Goal: Information Seeking & Learning: Learn about a topic

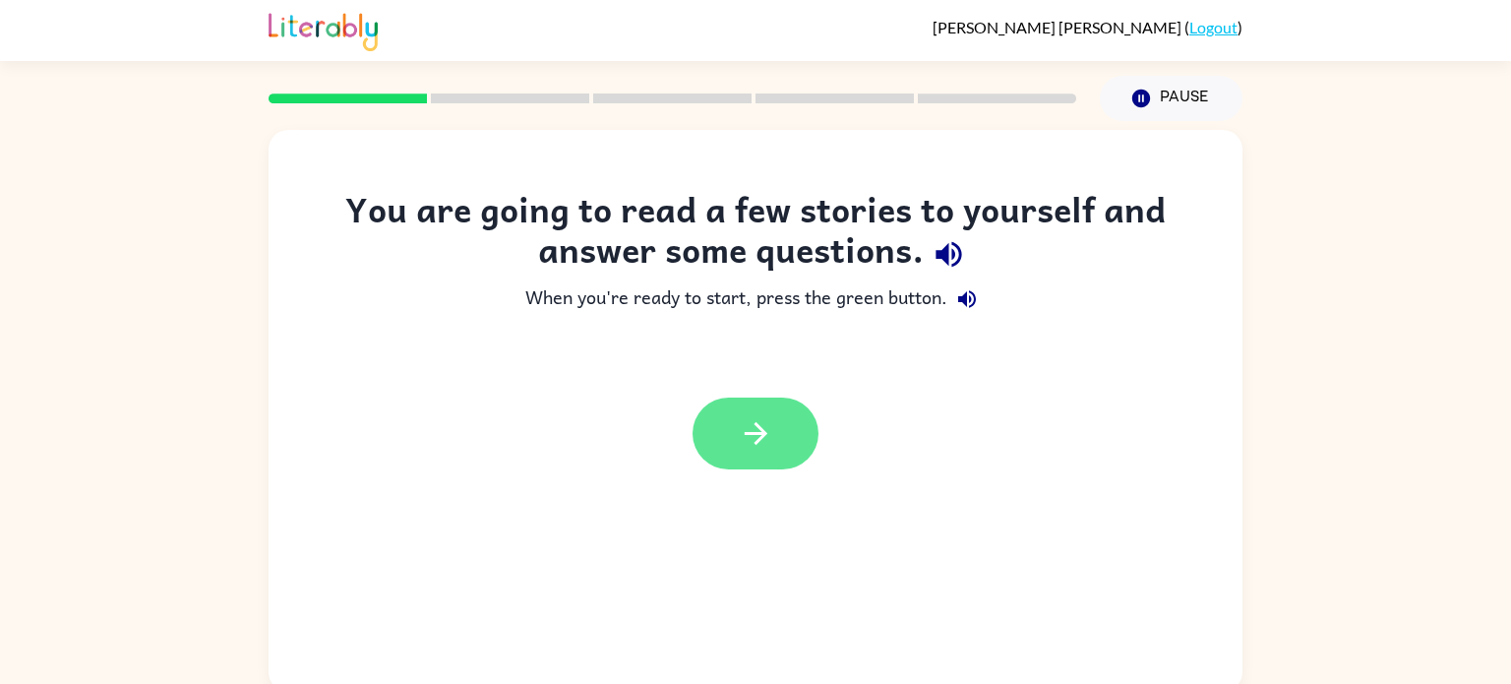
click at [759, 436] on icon "button" at bounding box center [756, 433] width 34 height 34
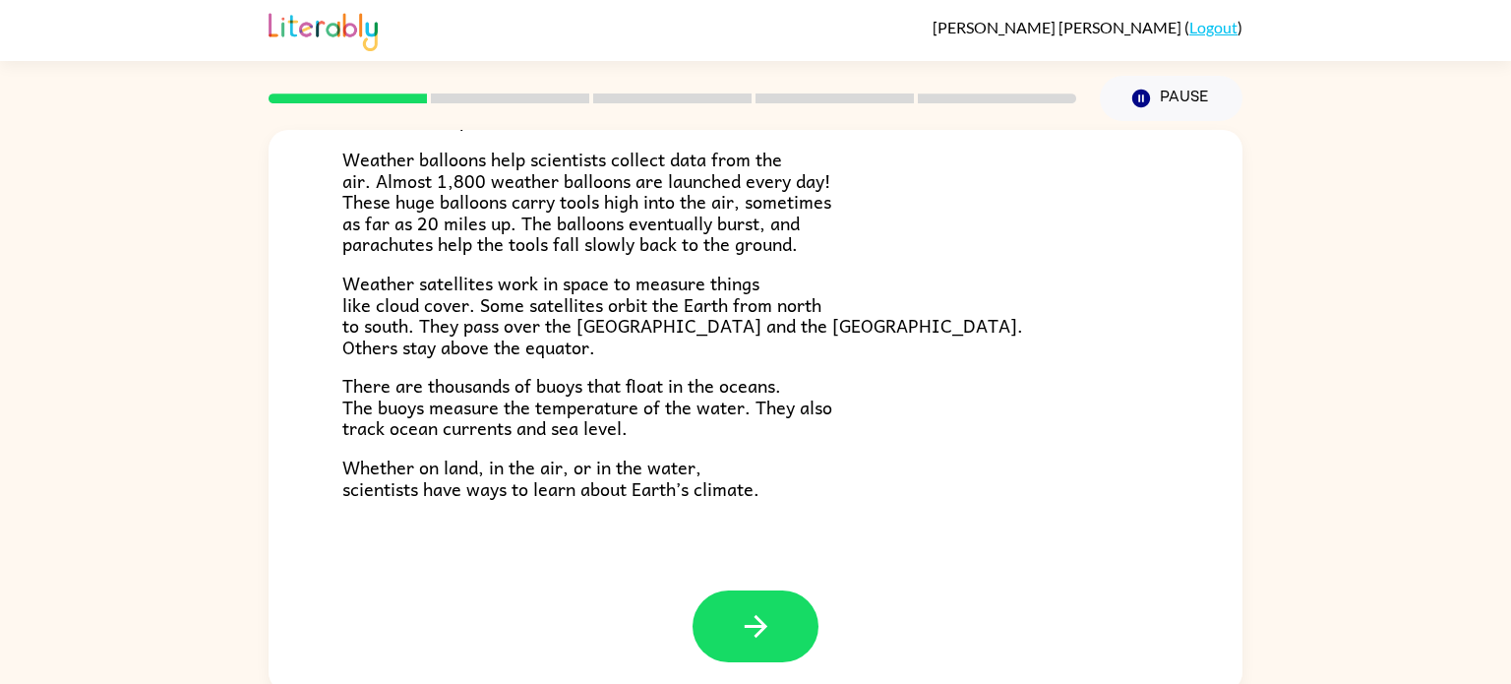
scroll to position [8, 0]
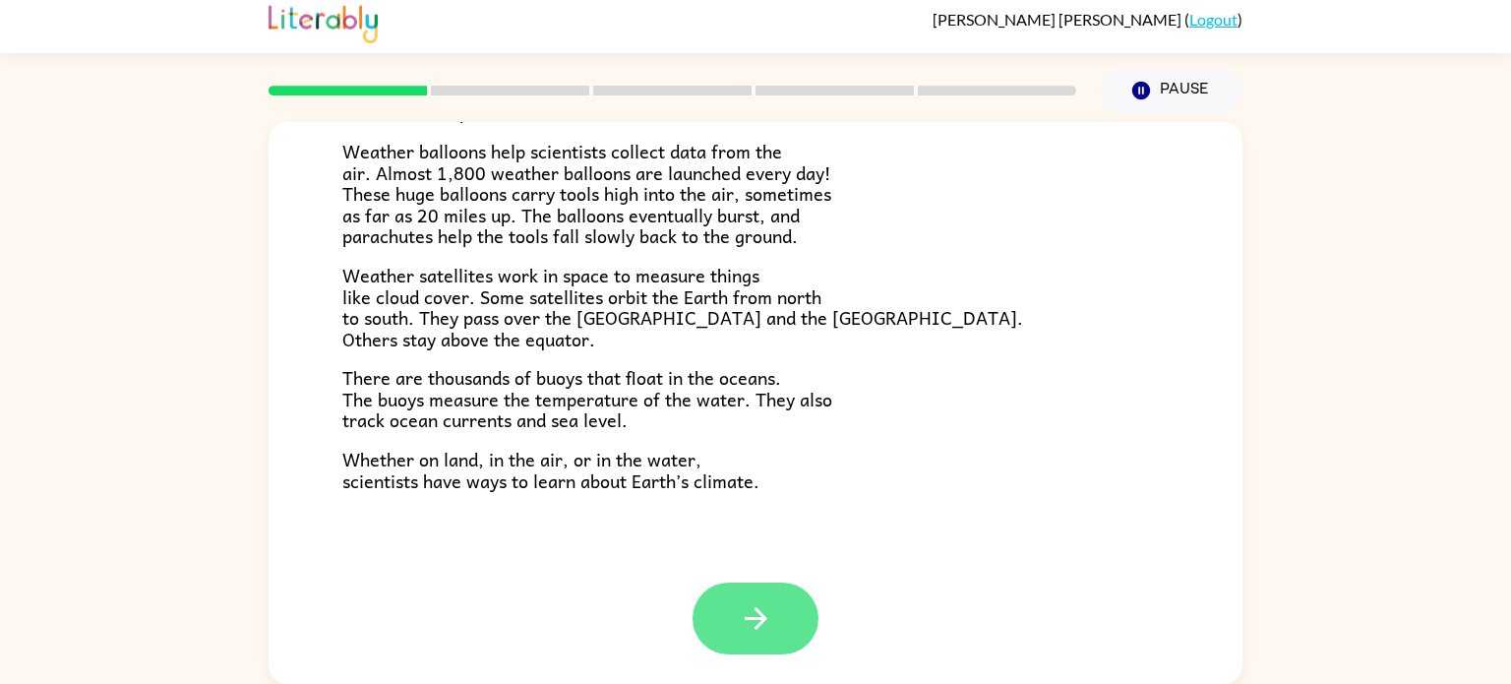
click at [793, 613] on button "button" at bounding box center [756, 618] width 126 height 72
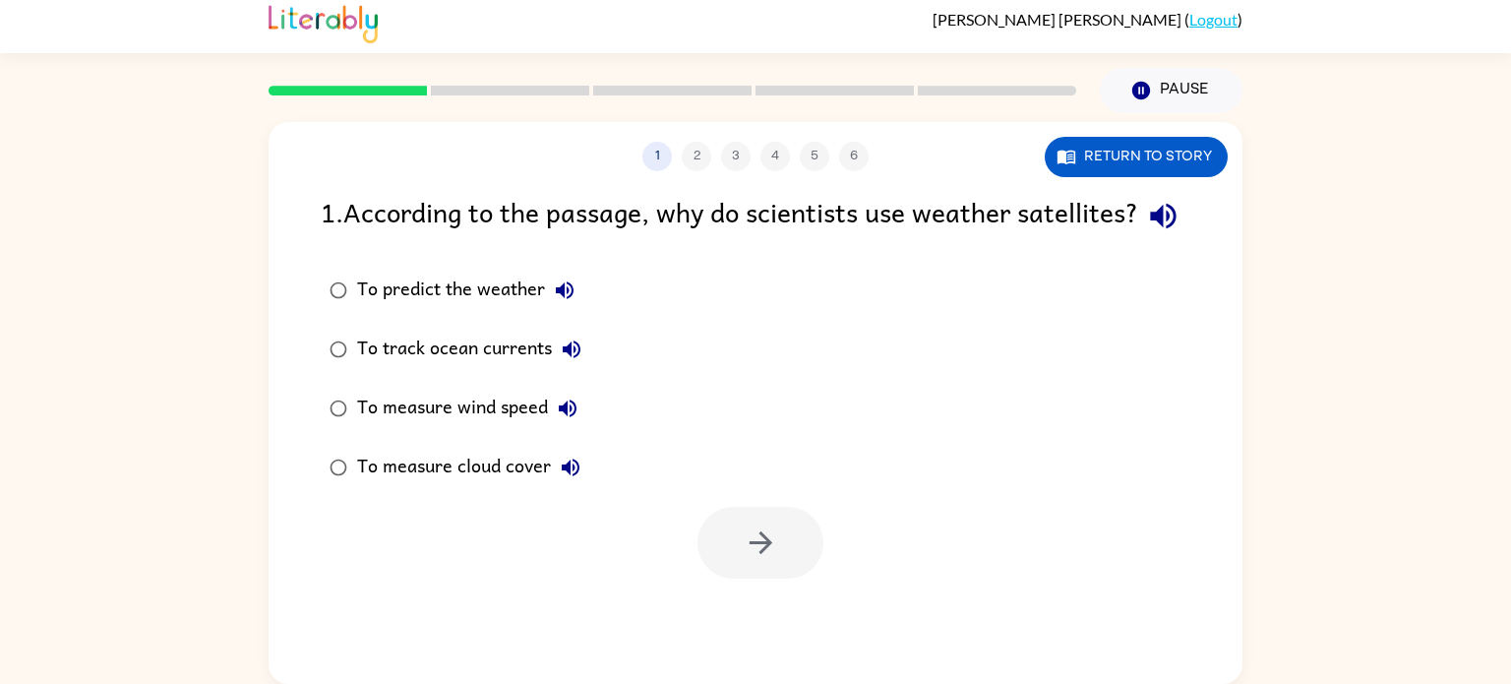
scroll to position [0, 0]
click at [1105, 152] on button "Return to story" at bounding box center [1136, 157] width 183 height 40
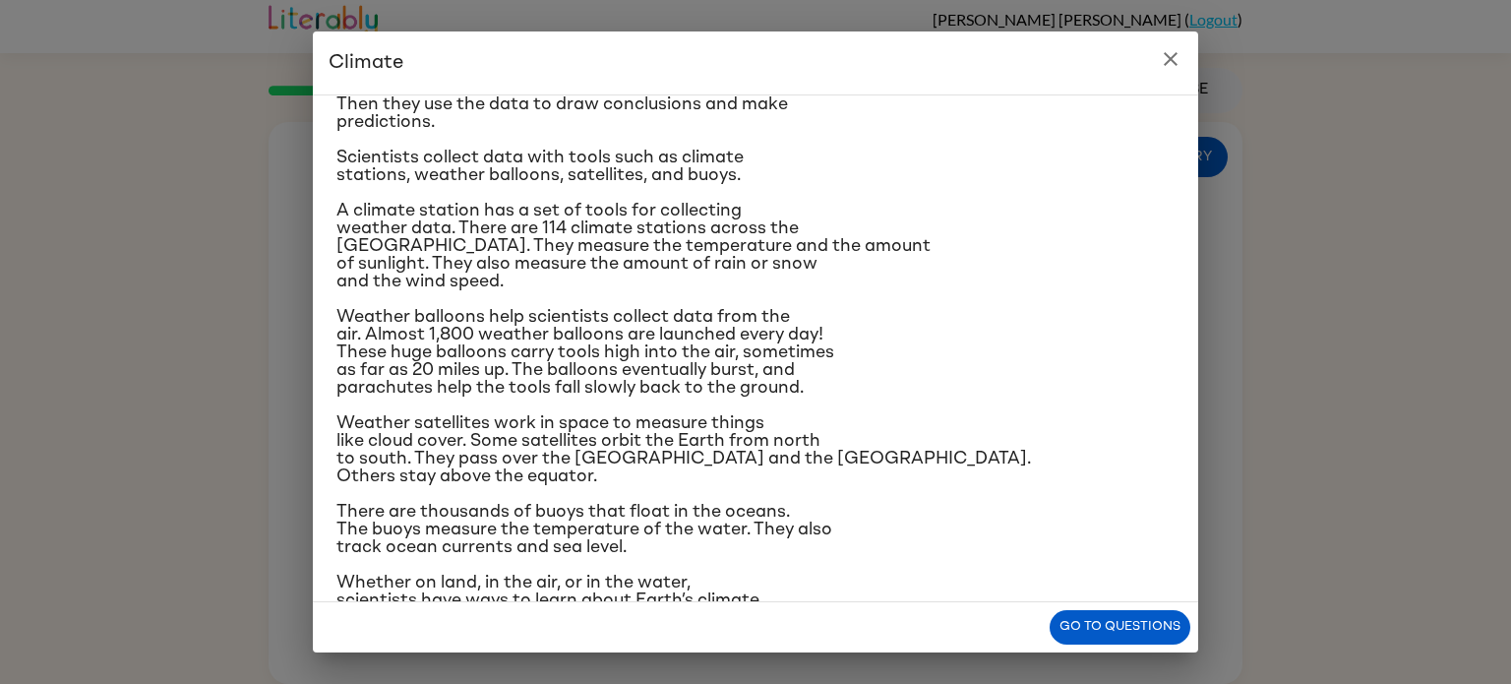
scroll to position [209, 0]
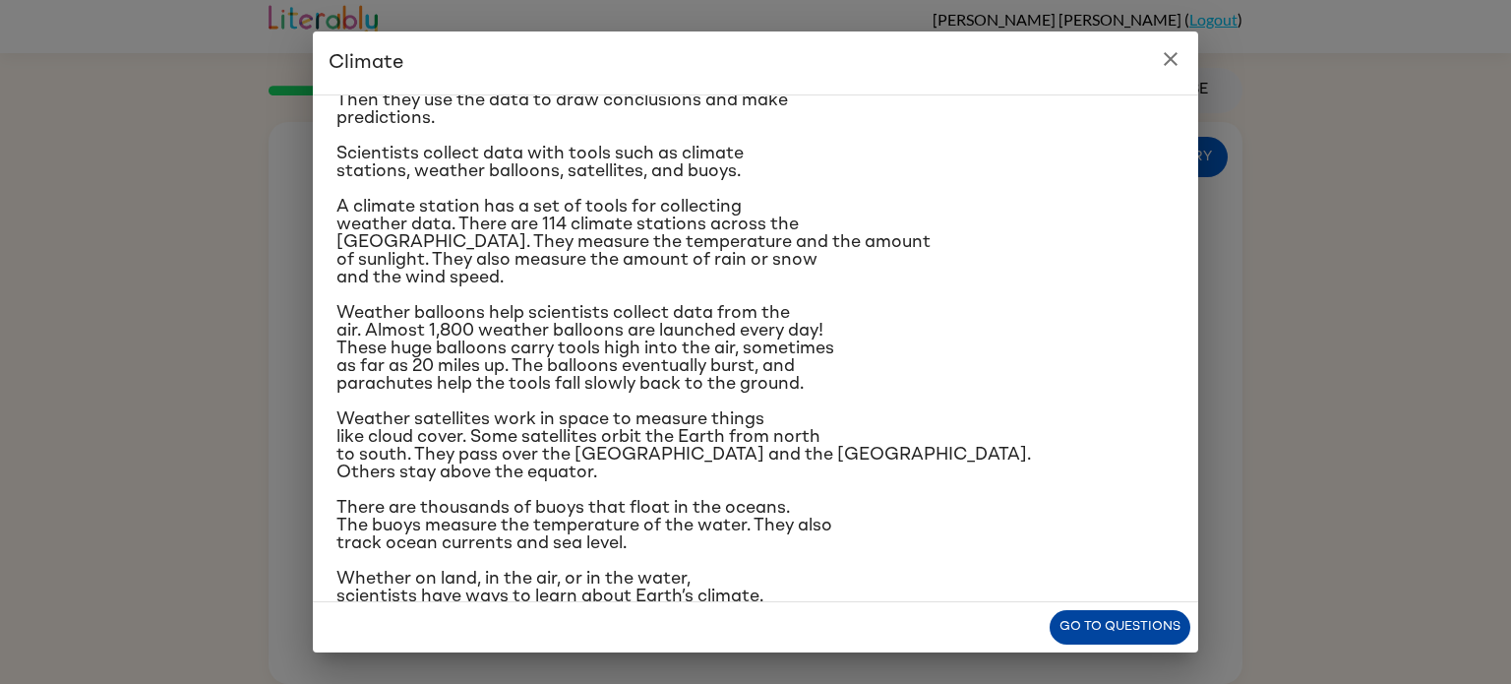
click at [1104, 627] on button "Go to questions" at bounding box center [1120, 627] width 141 height 34
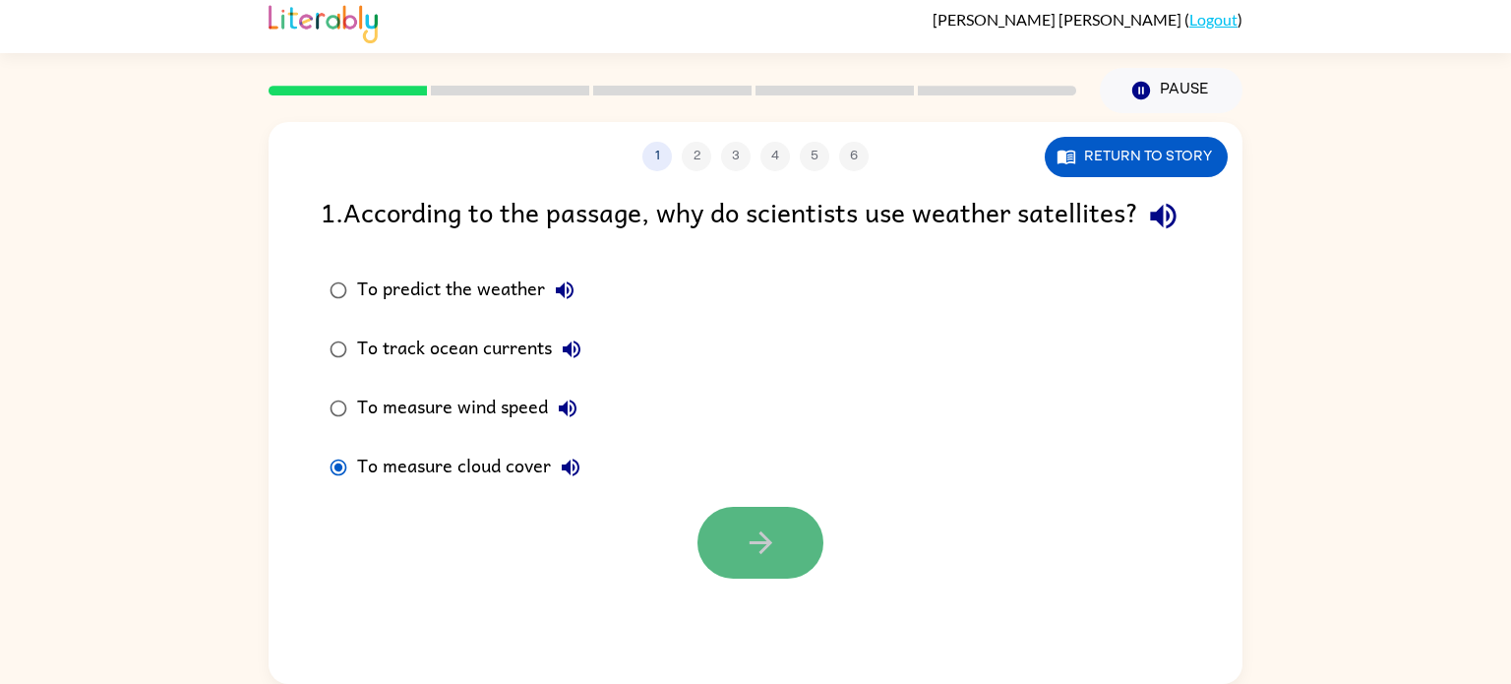
click at [736, 578] on button "button" at bounding box center [761, 543] width 126 height 72
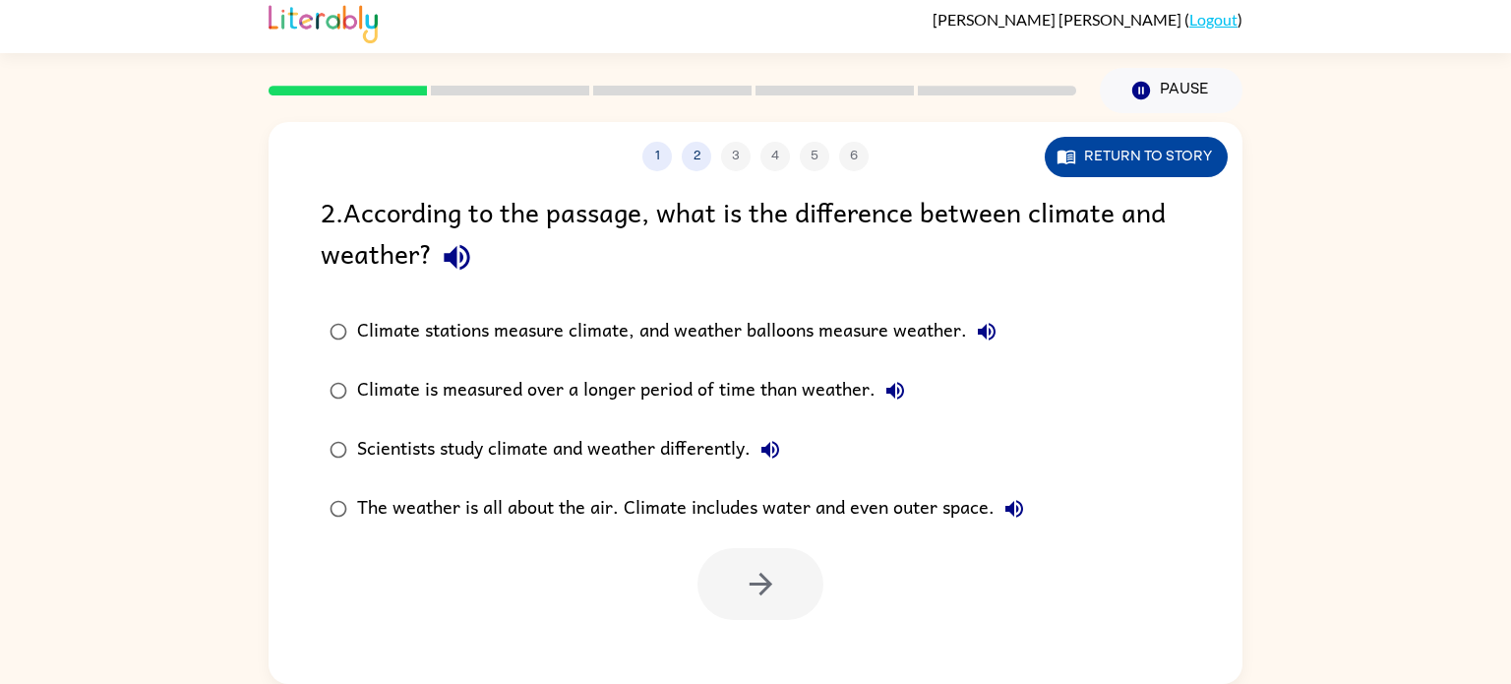
click at [1126, 157] on button "Return to story" at bounding box center [1136, 157] width 183 height 40
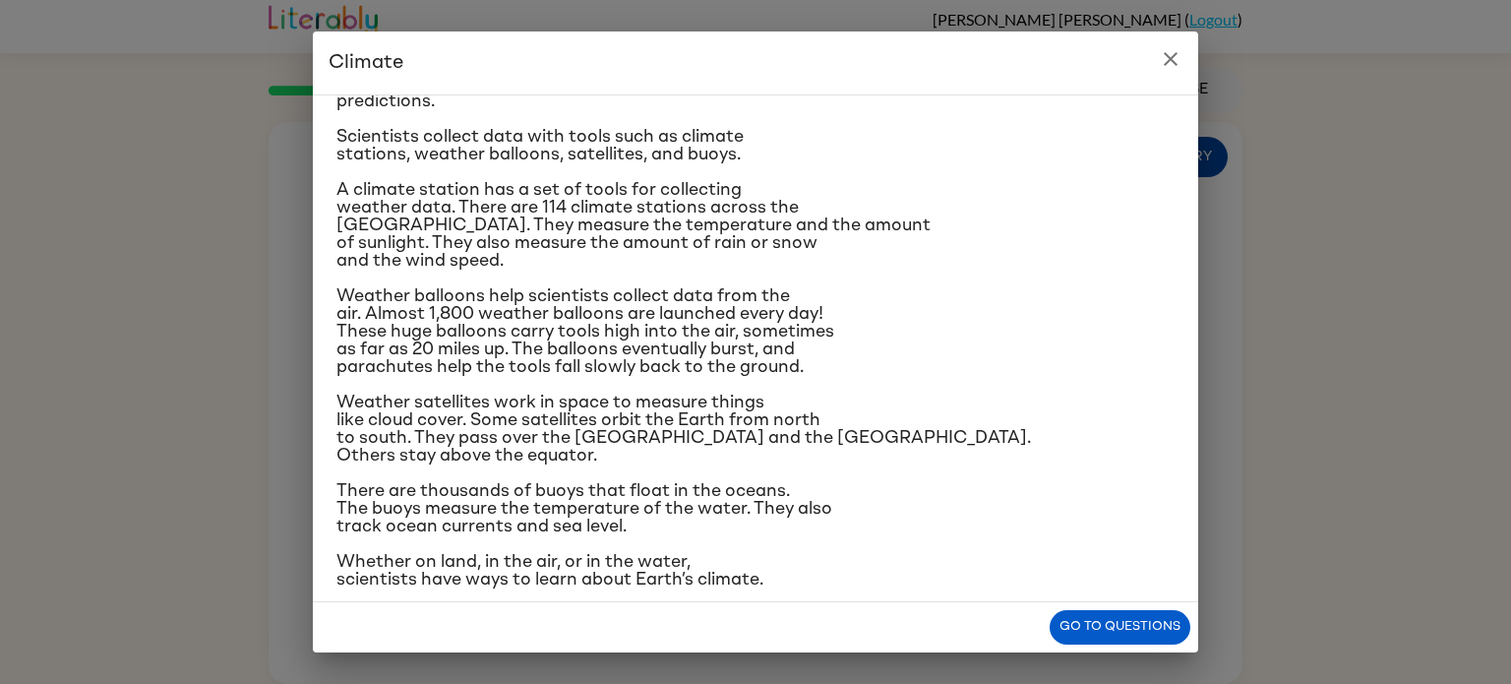
scroll to position [230, 0]
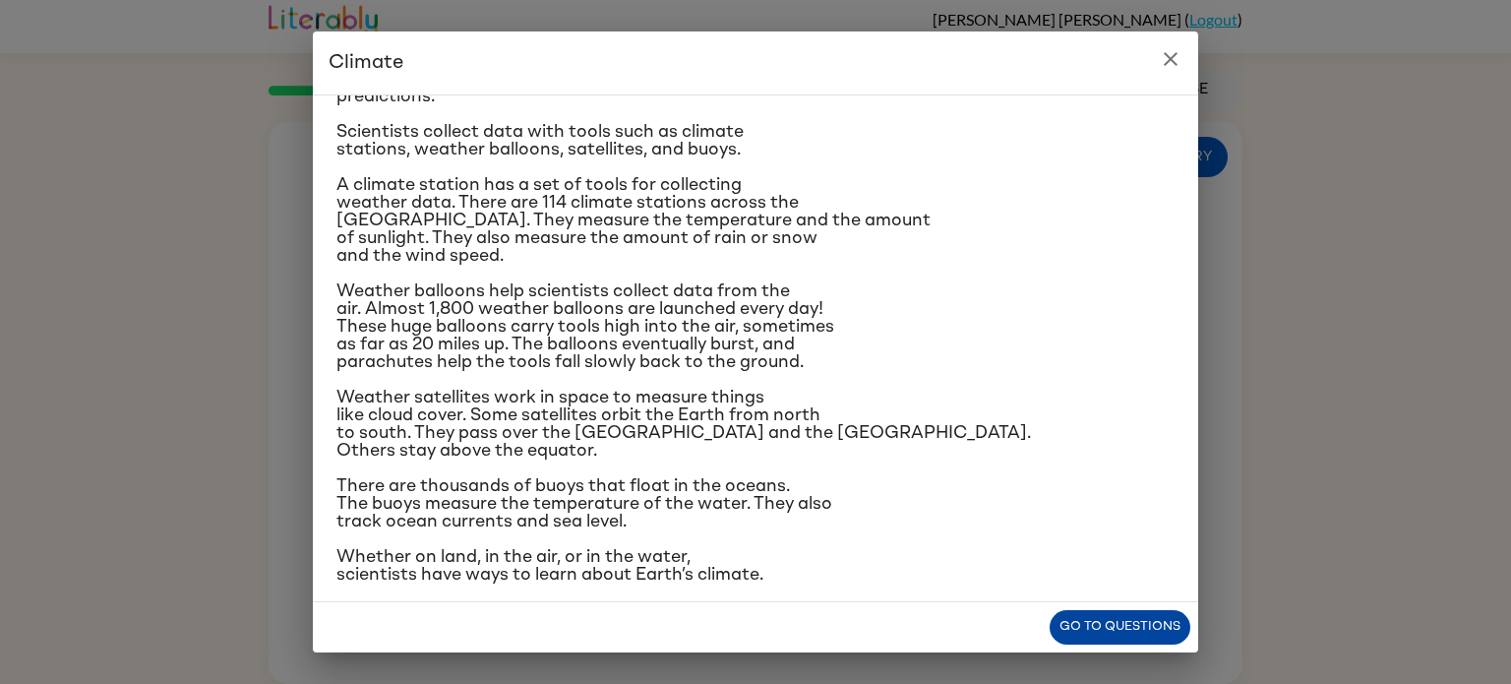
click at [1108, 624] on button "Go to questions" at bounding box center [1120, 627] width 141 height 34
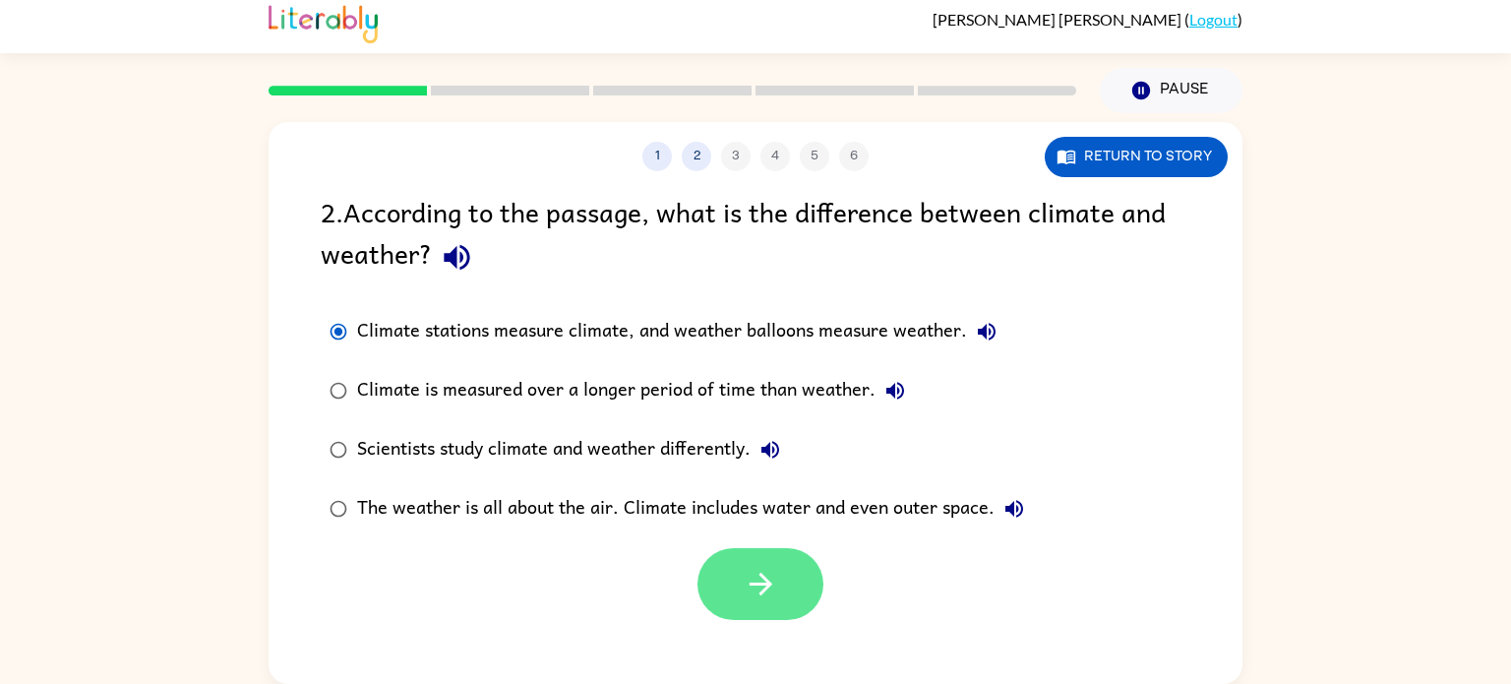
click at [726, 595] on button "button" at bounding box center [761, 584] width 126 height 72
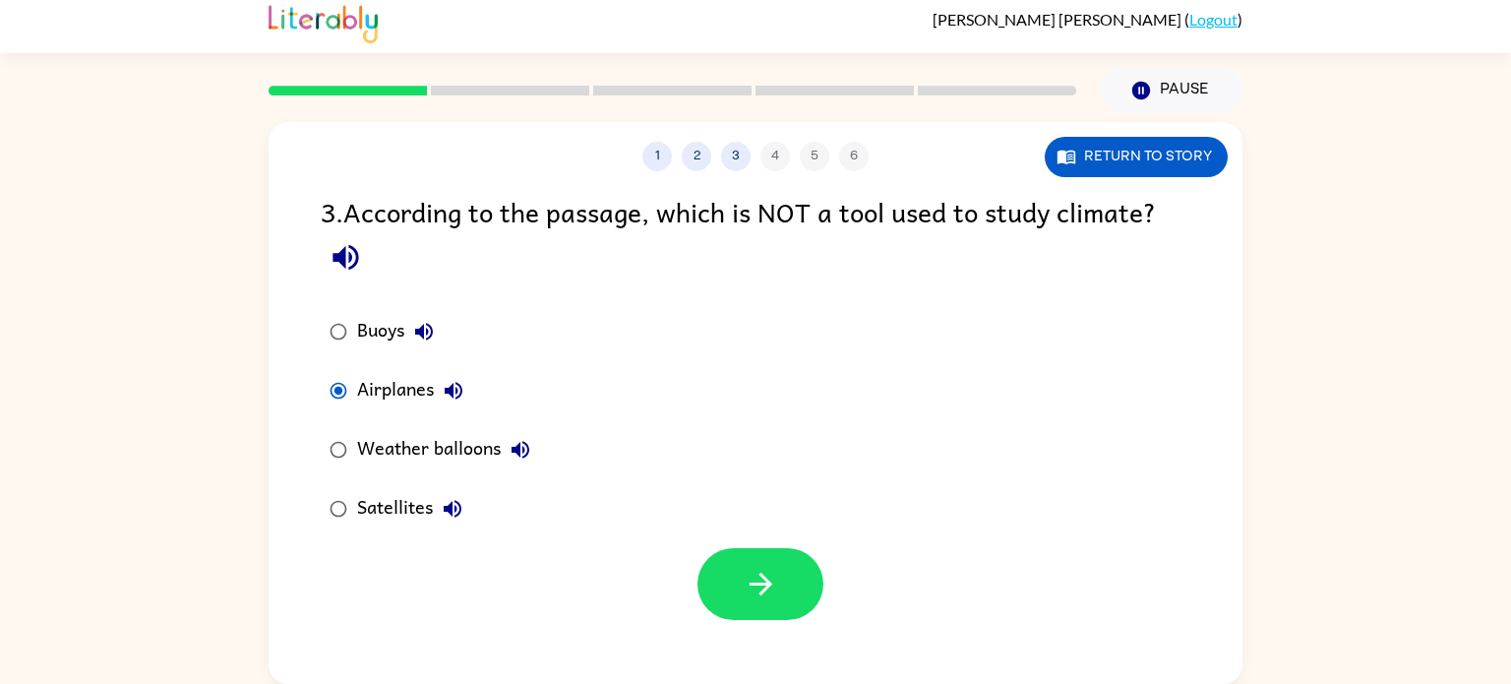
click at [447, 386] on icon "button" at bounding box center [454, 391] width 24 height 24
click at [712, 557] on button "button" at bounding box center [761, 584] width 126 height 72
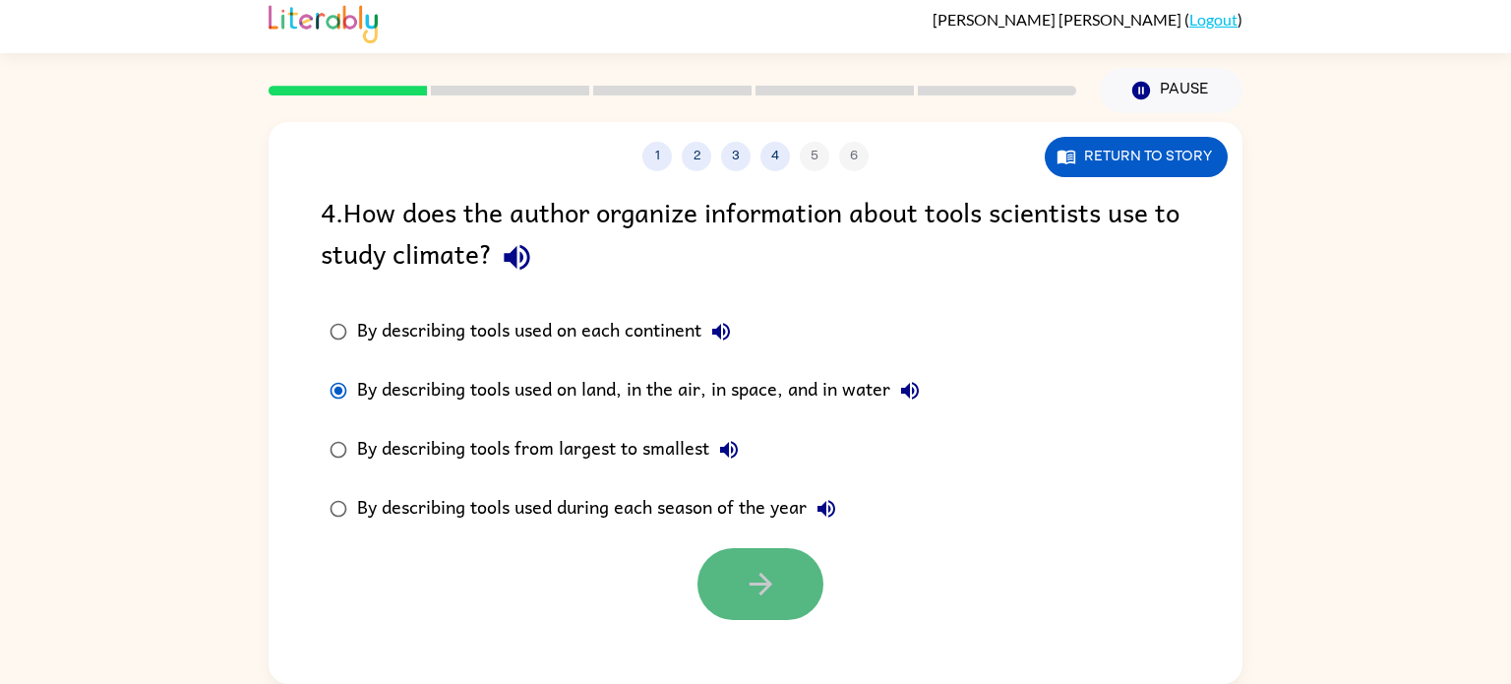
click at [745, 557] on button "button" at bounding box center [761, 584] width 126 height 72
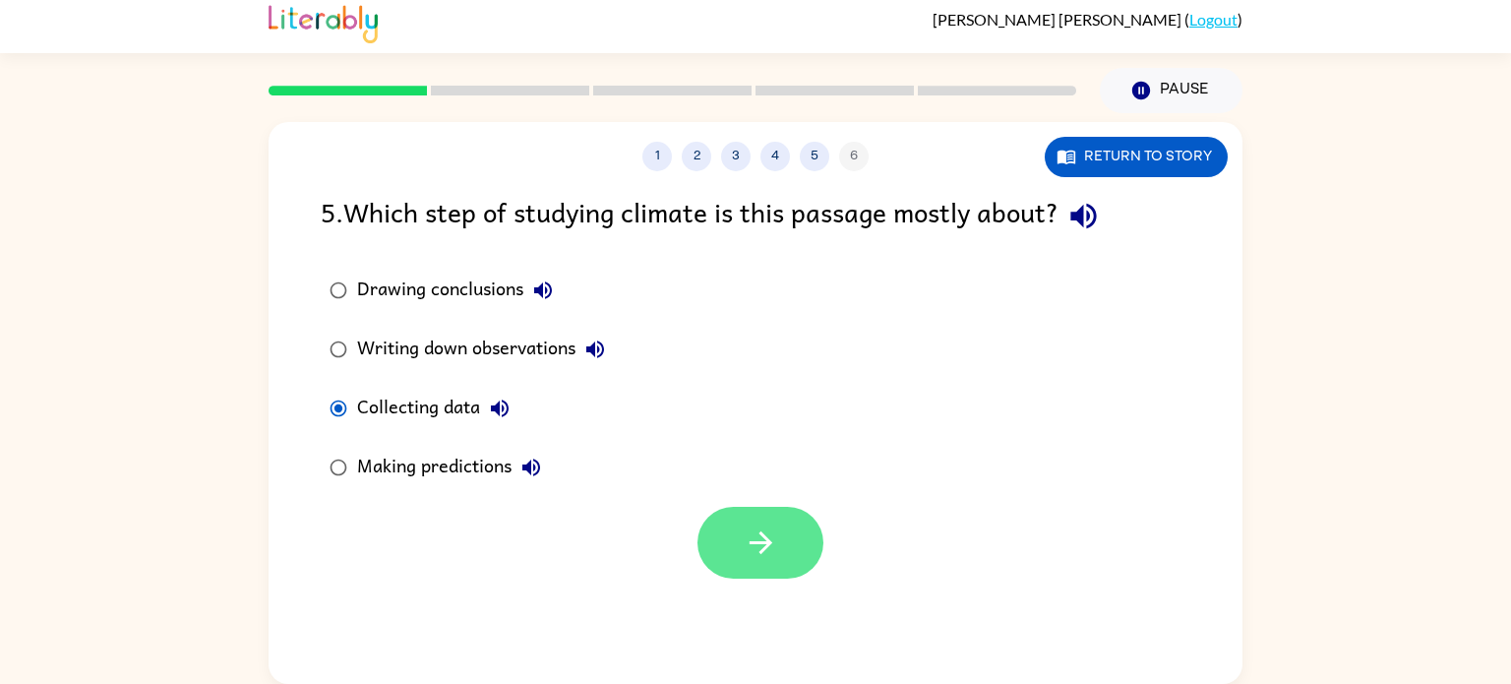
click at [803, 521] on button "button" at bounding box center [761, 543] width 126 height 72
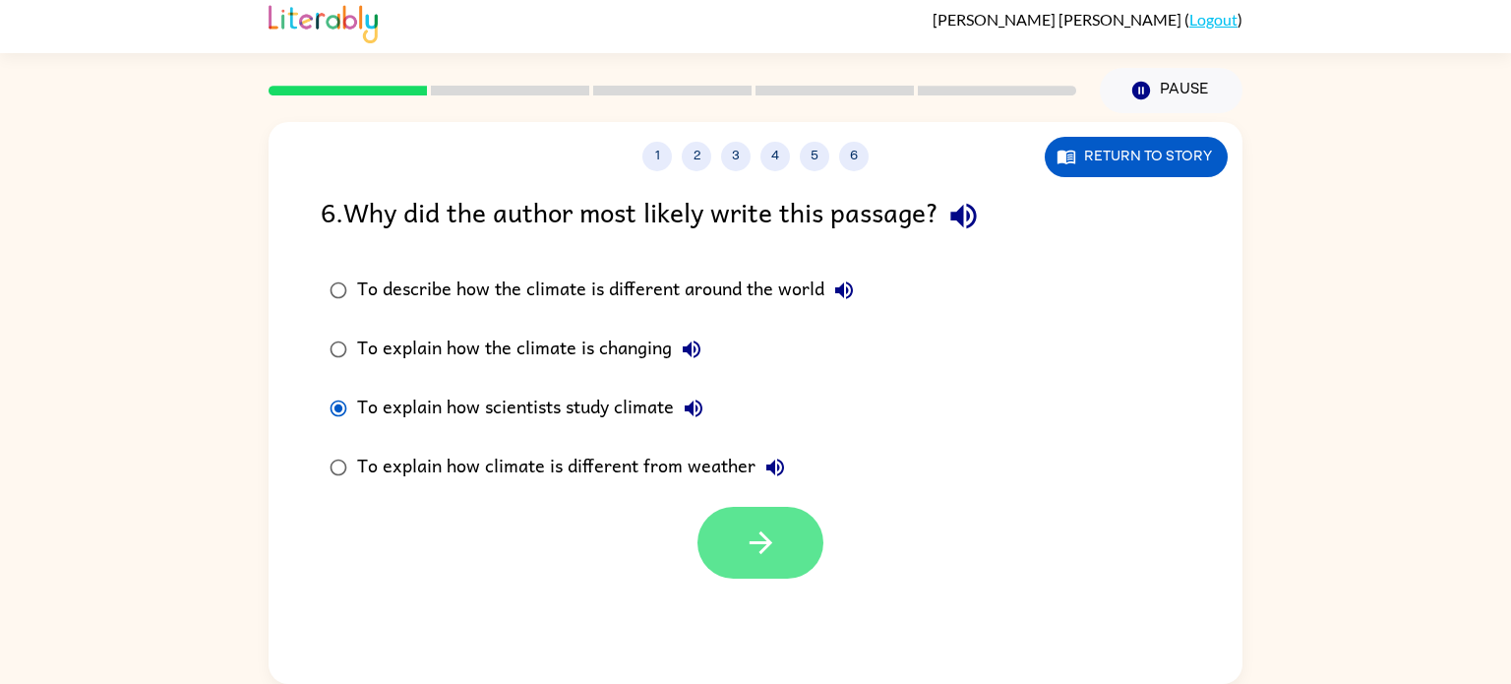
click at [746, 550] on icon "button" at bounding box center [761, 542] width 34 height 34
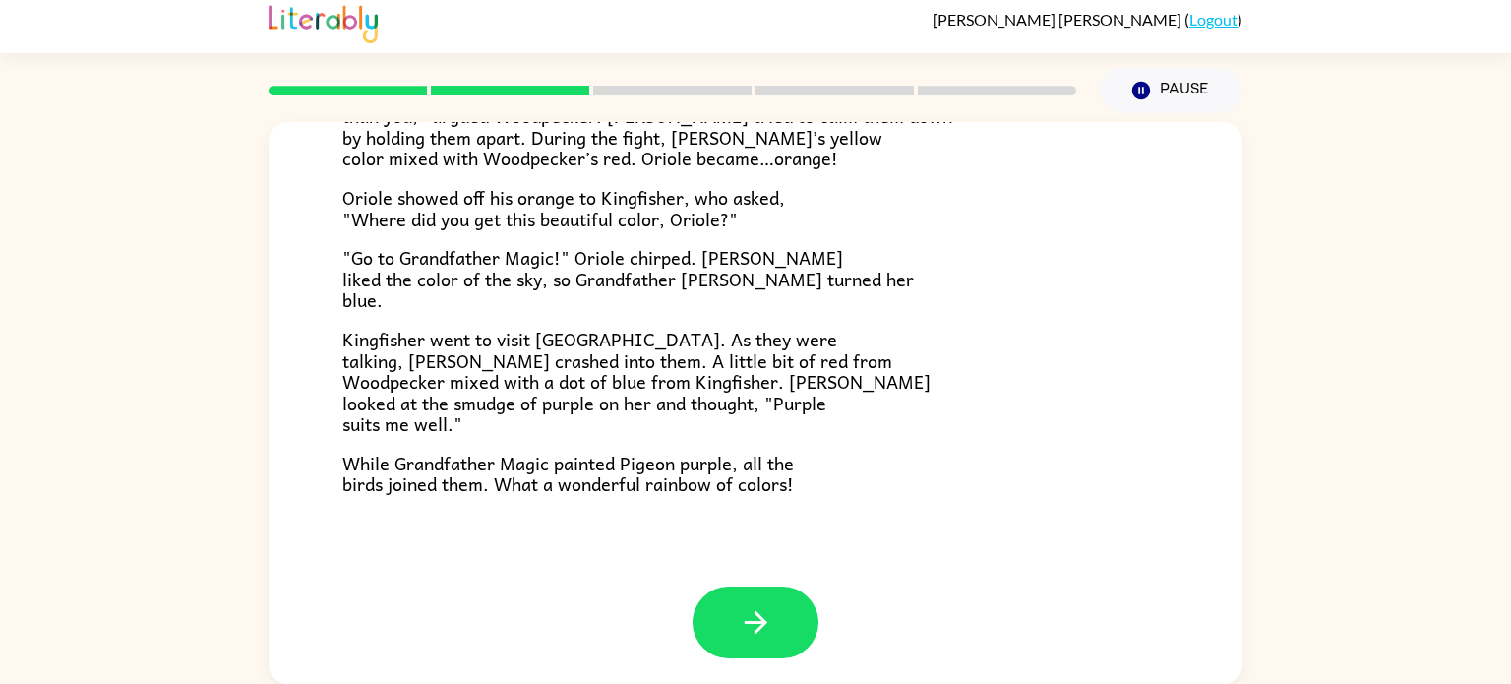
scroll to position [508, 0]
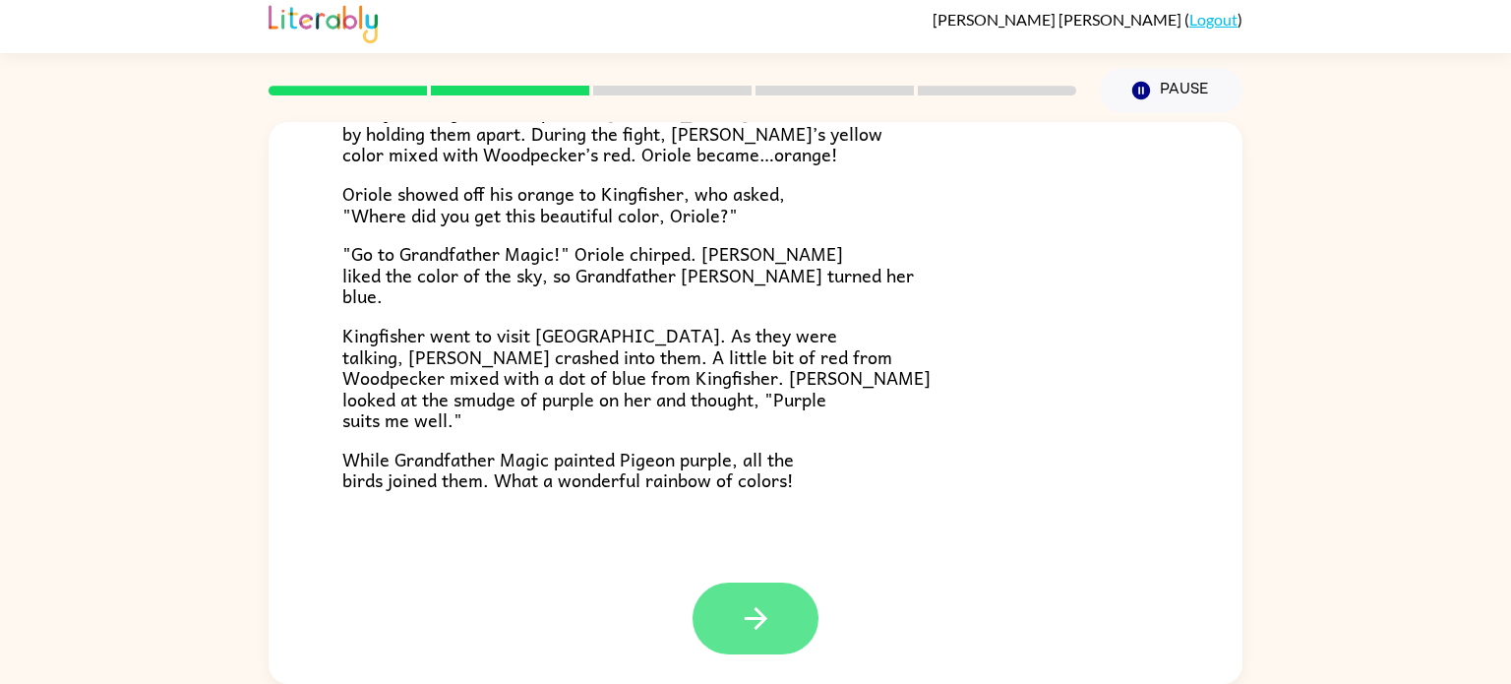
click at [776, 597] on button "button" at bounding box center [756, 618] width 126 height 72
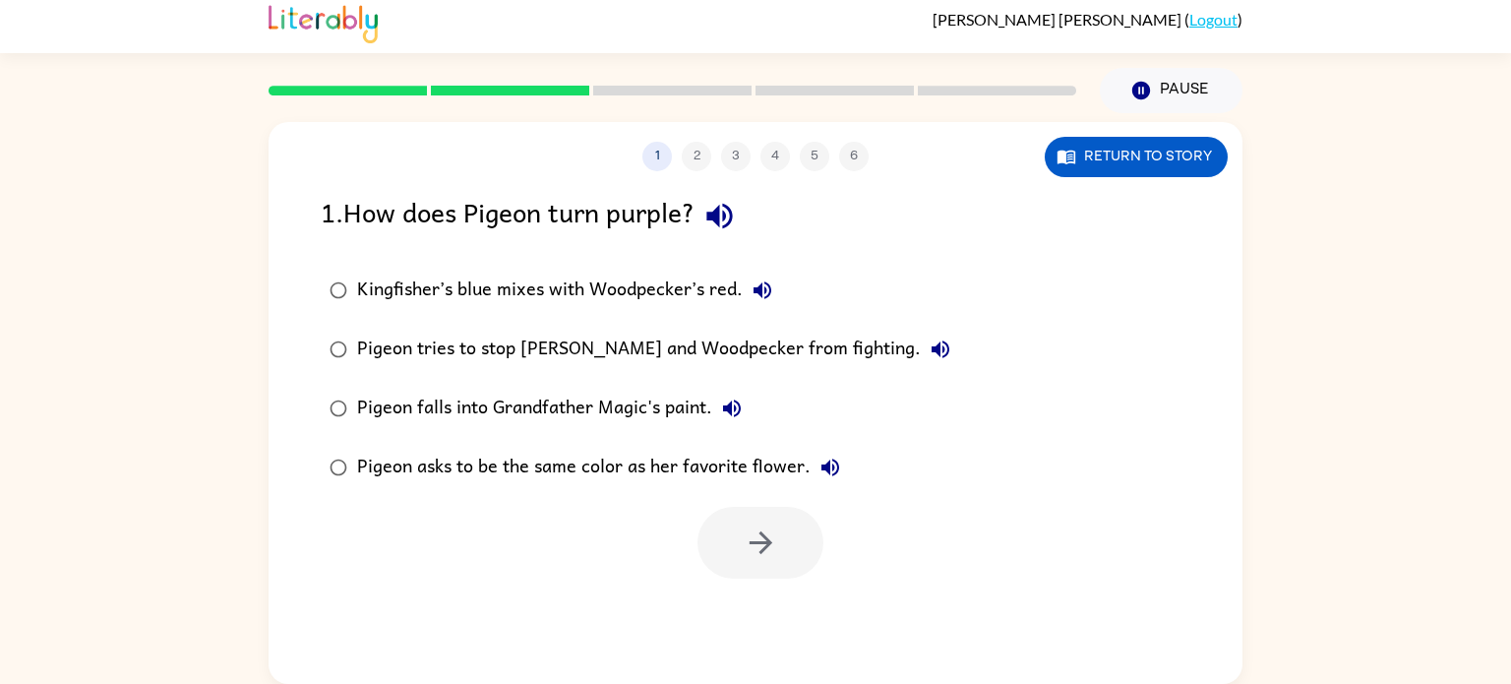
scroll to position [0, 0]
click at [779, 558] on button "button" at bounding box center [761, 543] width 126 height 72
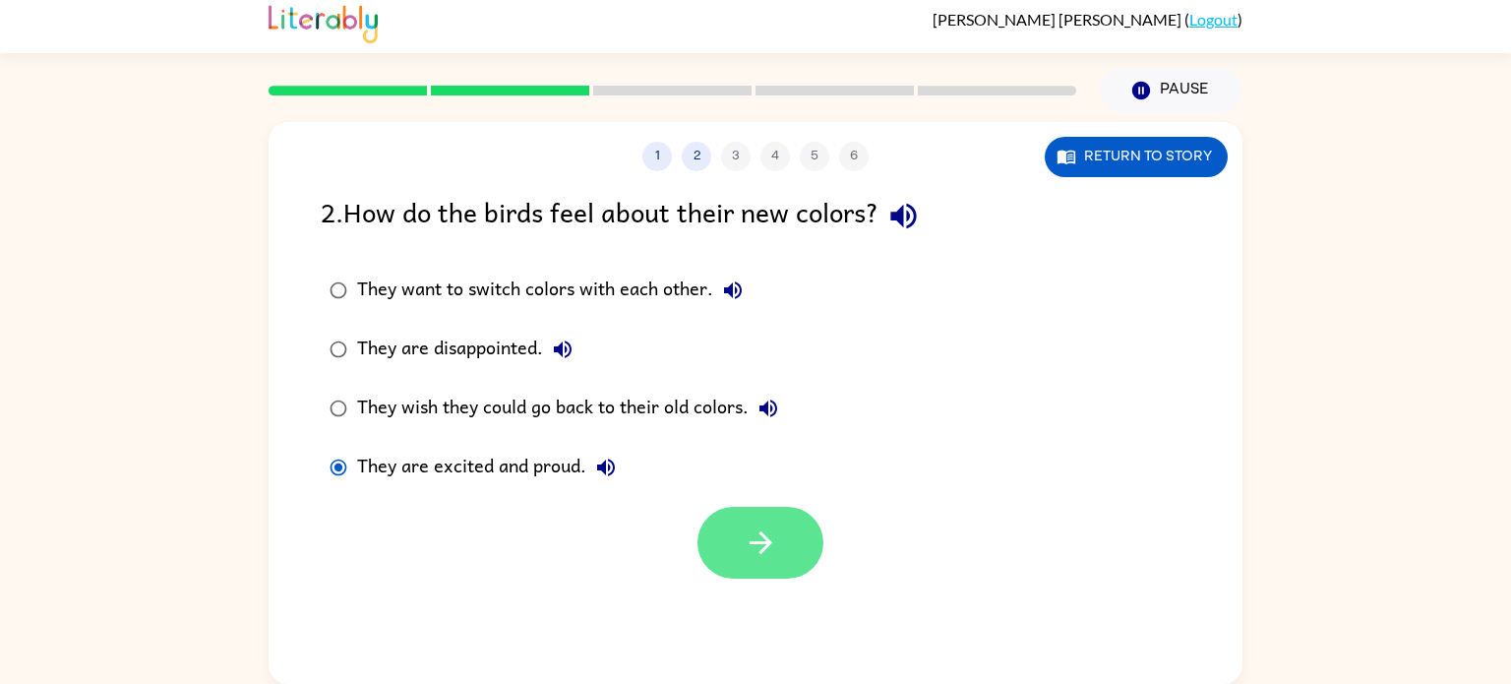
click at [703, 557] on button "button" at bounding box center [761, 543] width 126 height 72
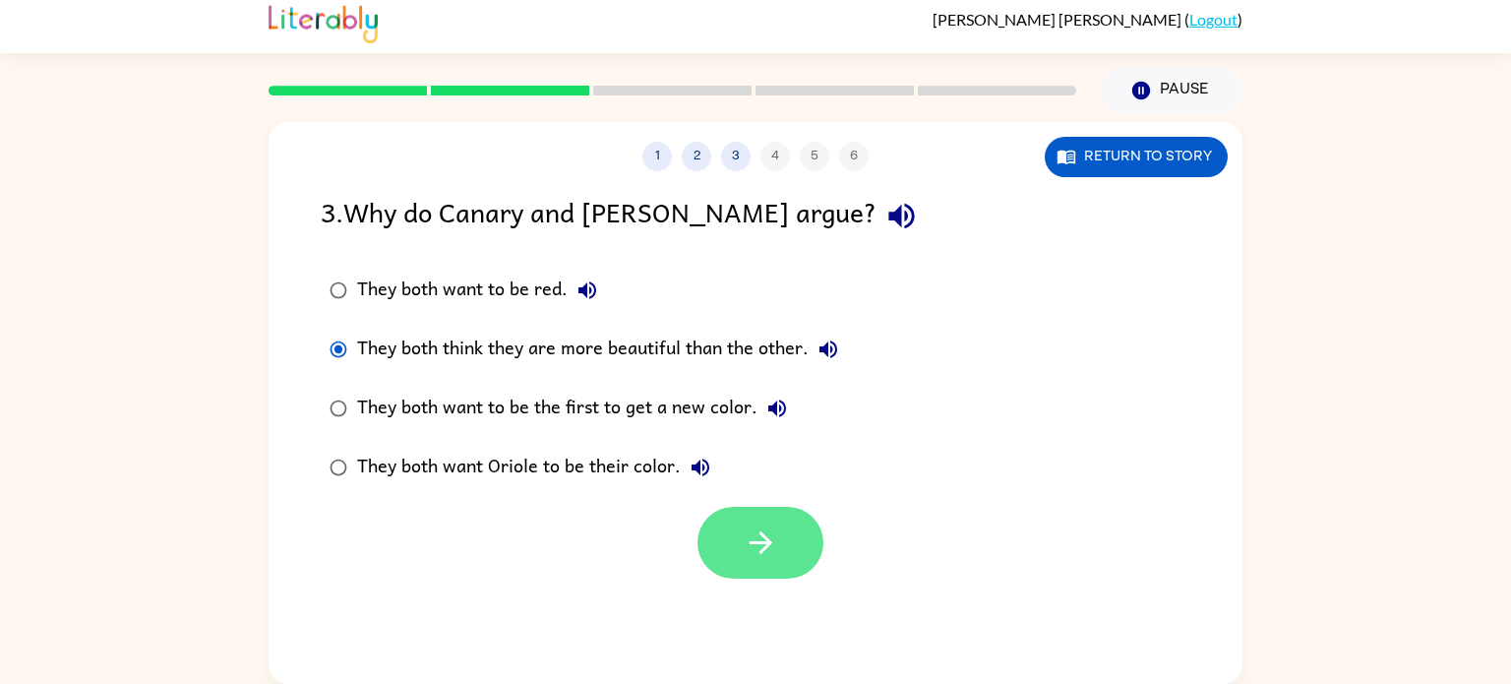
click at [750, 539] on icon "button" at bounding box center [761, 542] width 34 height 34
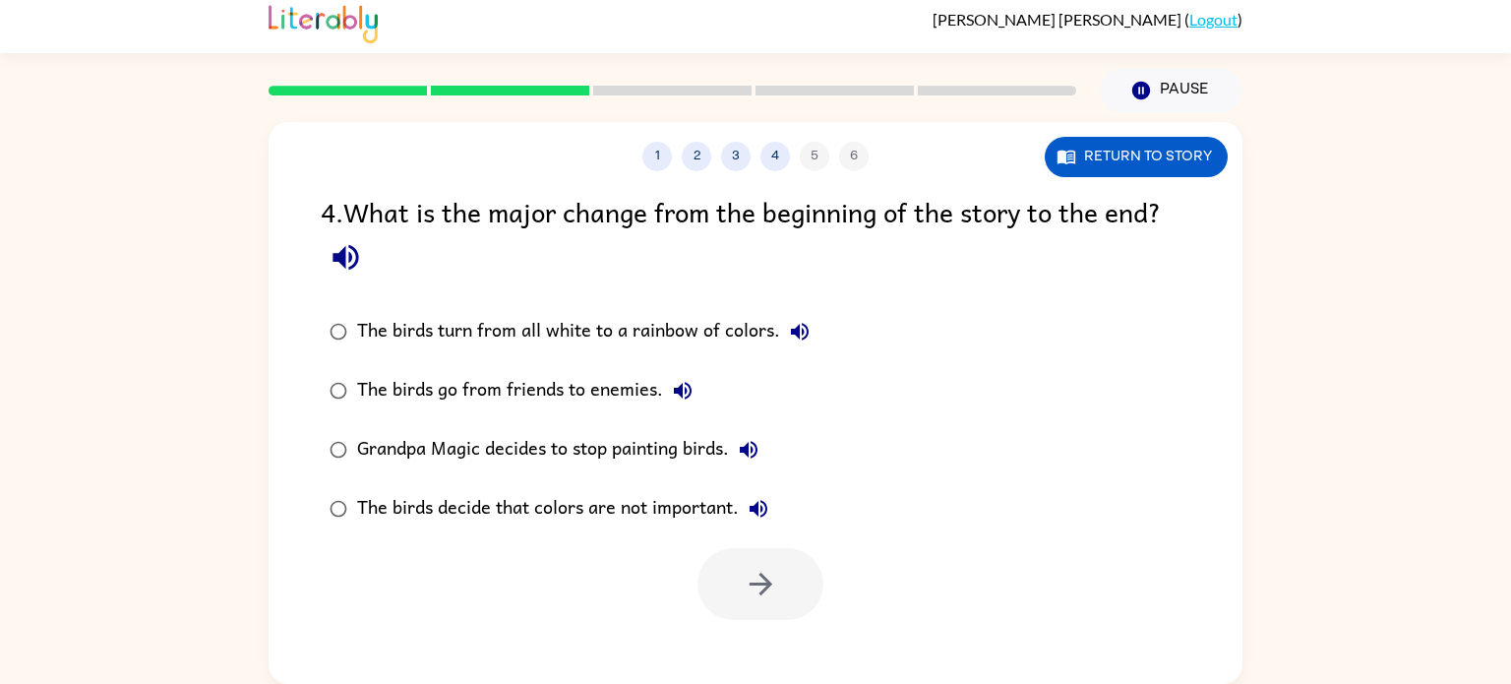
click at [342, 250] on icon "button" at bounding box center [346, 258] width 26 height 26
click at [795, 322] on icon "button" at bounding box center [800, 332] width 24 height 24
click at [680, 393] on icon "button" at bounding box center [683, 391] width 18 height 18
click at [745, 438] on icon "button" at bounding box center [749, 450] width 24 height 24
click at [737, 497] on div "The birds decide that colors are not important." at bounding box center [567, 508] width 421 height 39
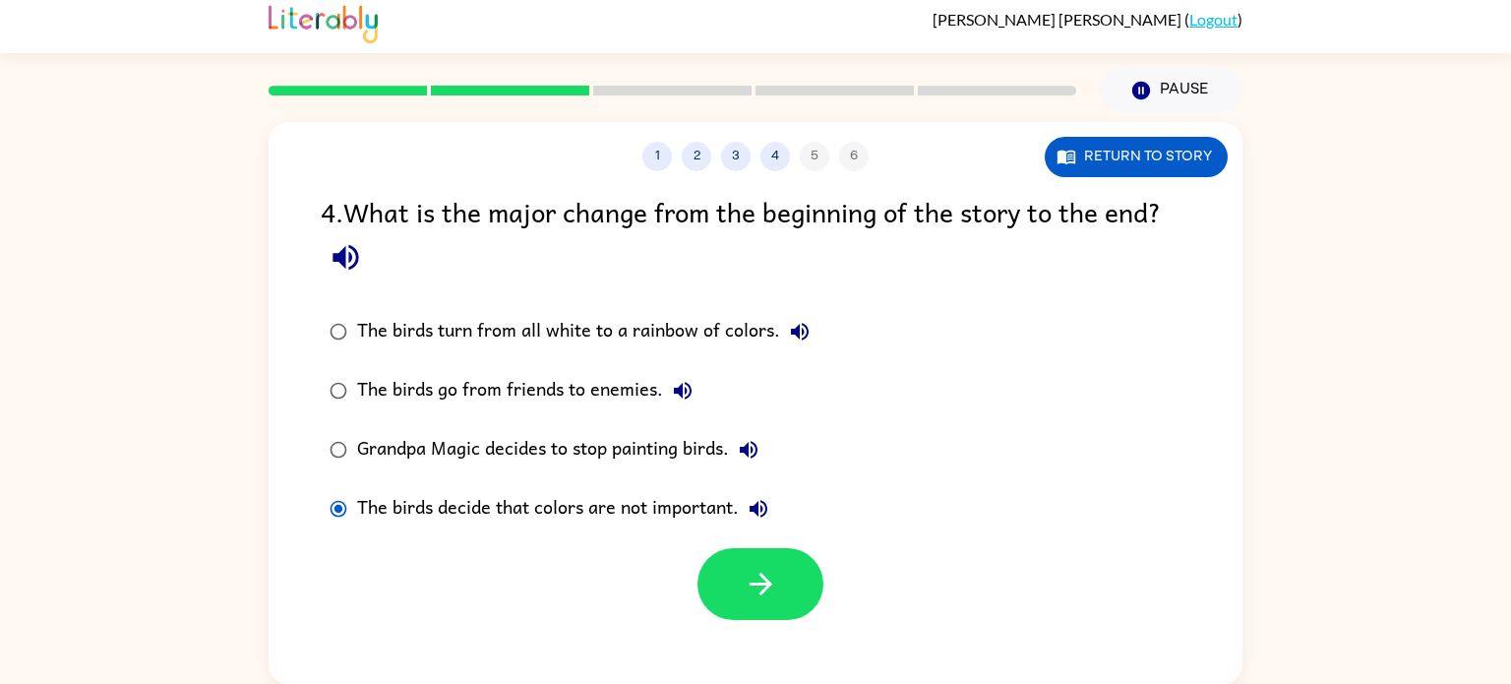
click at [488, 386] on div "The birds go from friends to enemies." at bounding box center [529, 390] width 345 height 39
click at [822, 596] on div at bounding box center [761, 584] width 126 height 72
click at [749, 600] on icon "button" at bounding box center [761, 584] width 34 height 34
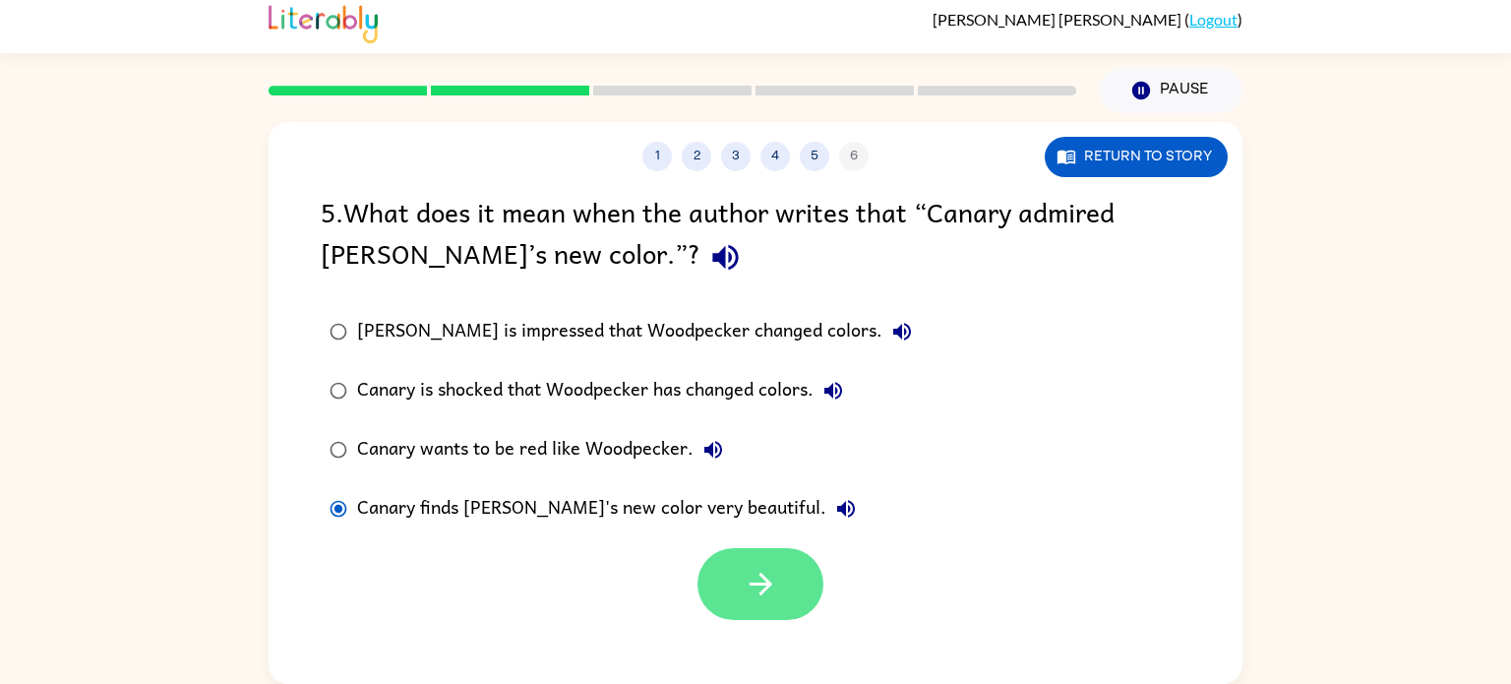
click at [767, 600] on icon "button" at bounding box center [761, 584] width 34 height 34
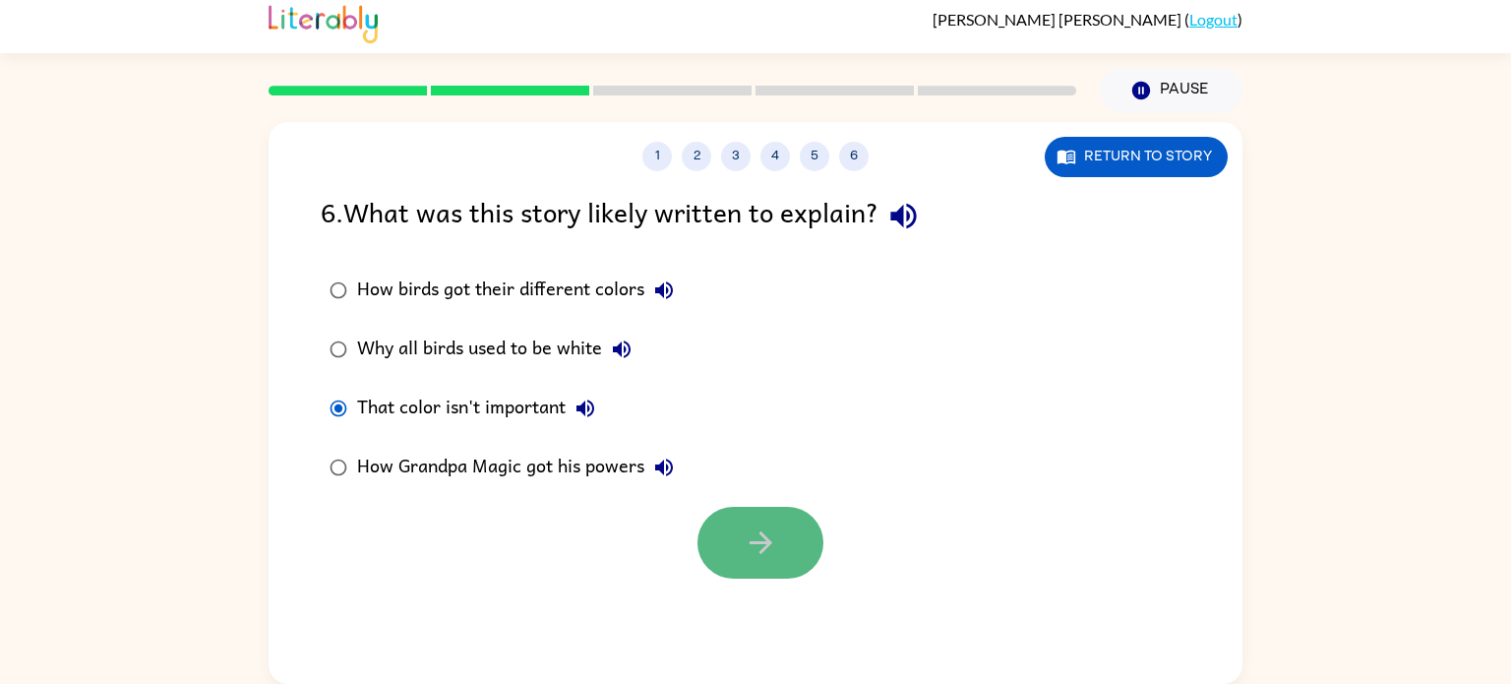
click at [715, 530] on button "button" at bounding box center [761, 543] width 126 height 72
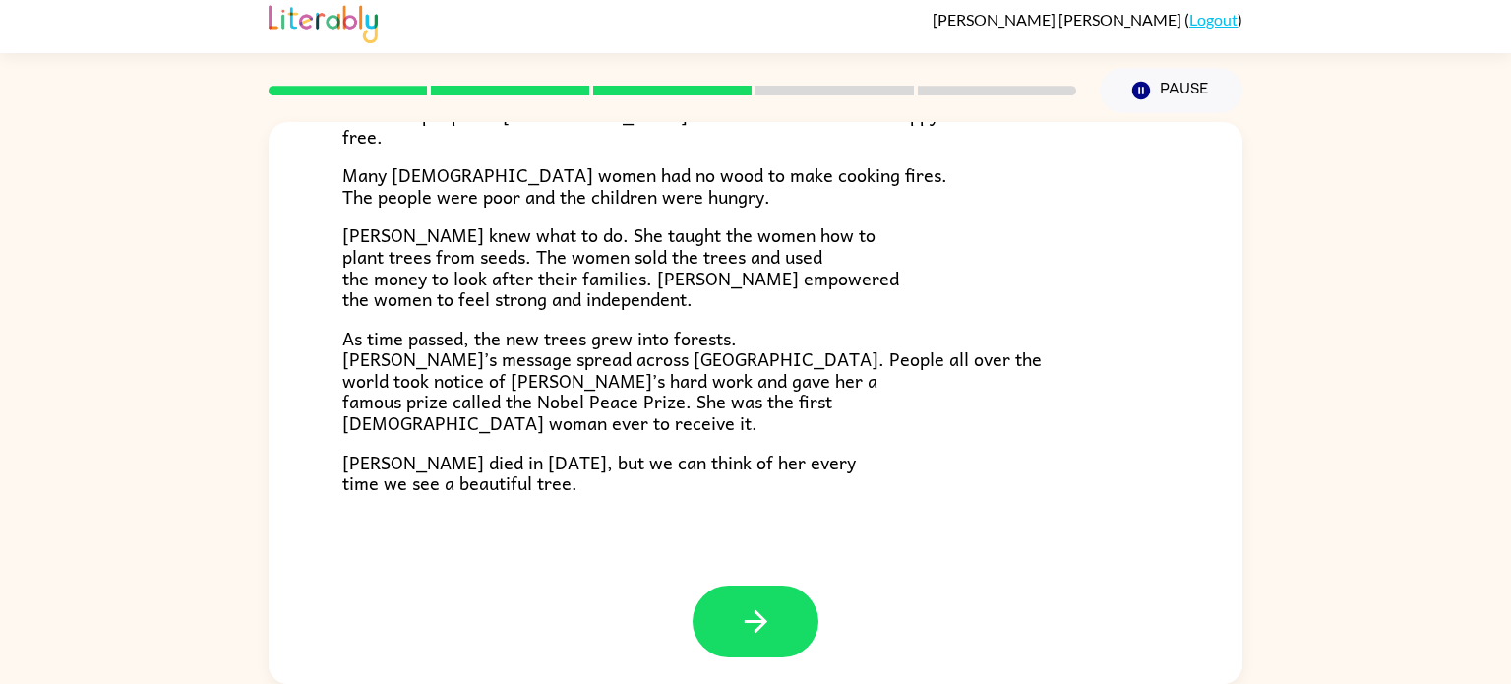
scroll to position [553, 0]
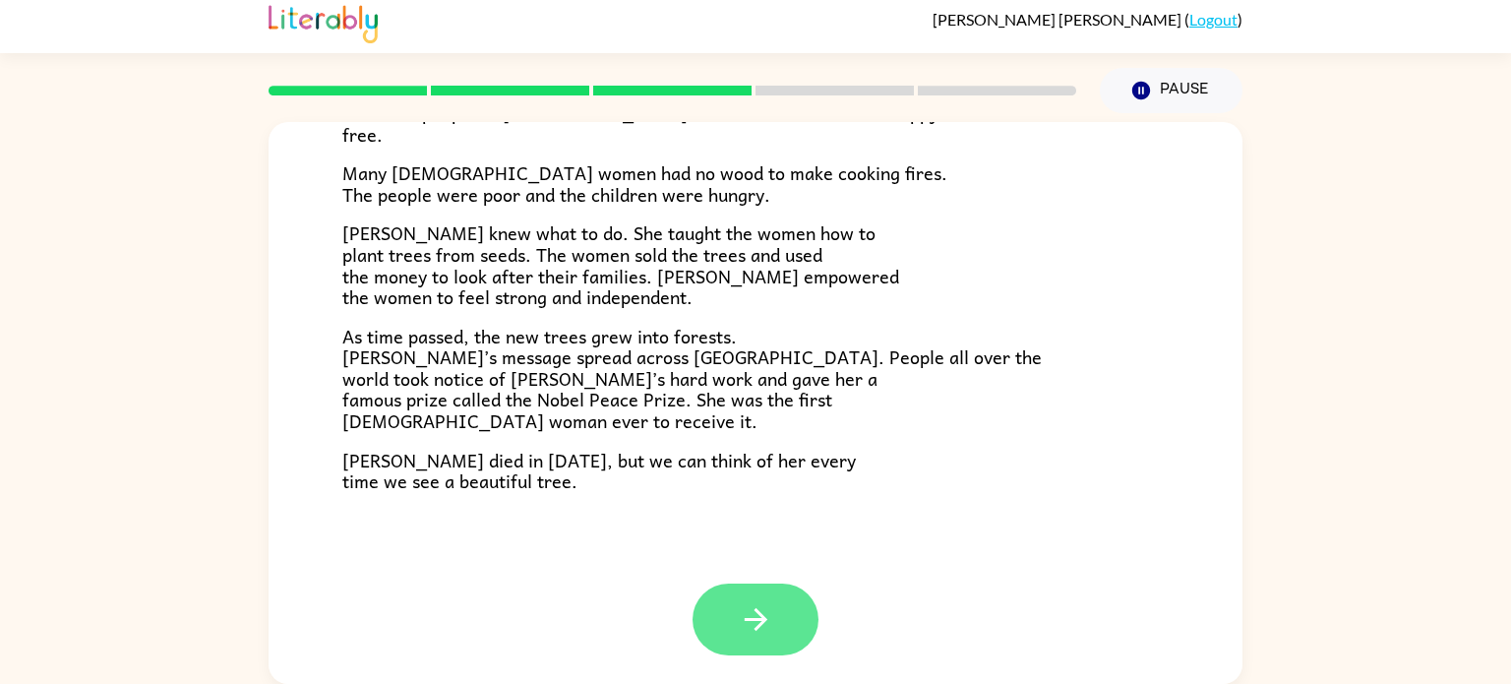
click at [762, 617] on icon "button" at bounding box center [755, 619] width 23 height 23
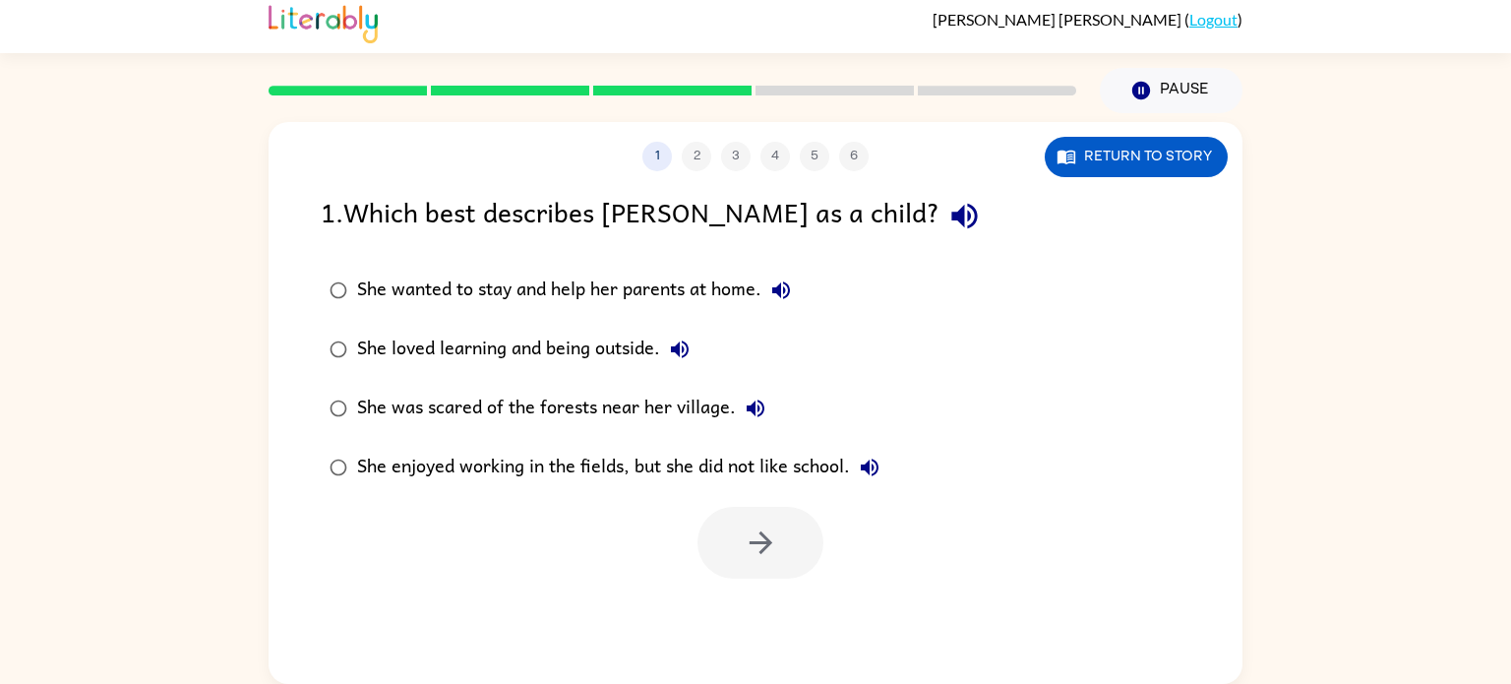
scroll to position [0, 0]
click at [745, 553] on icon "button" at bounding box center [761, 542] width 34 height 34
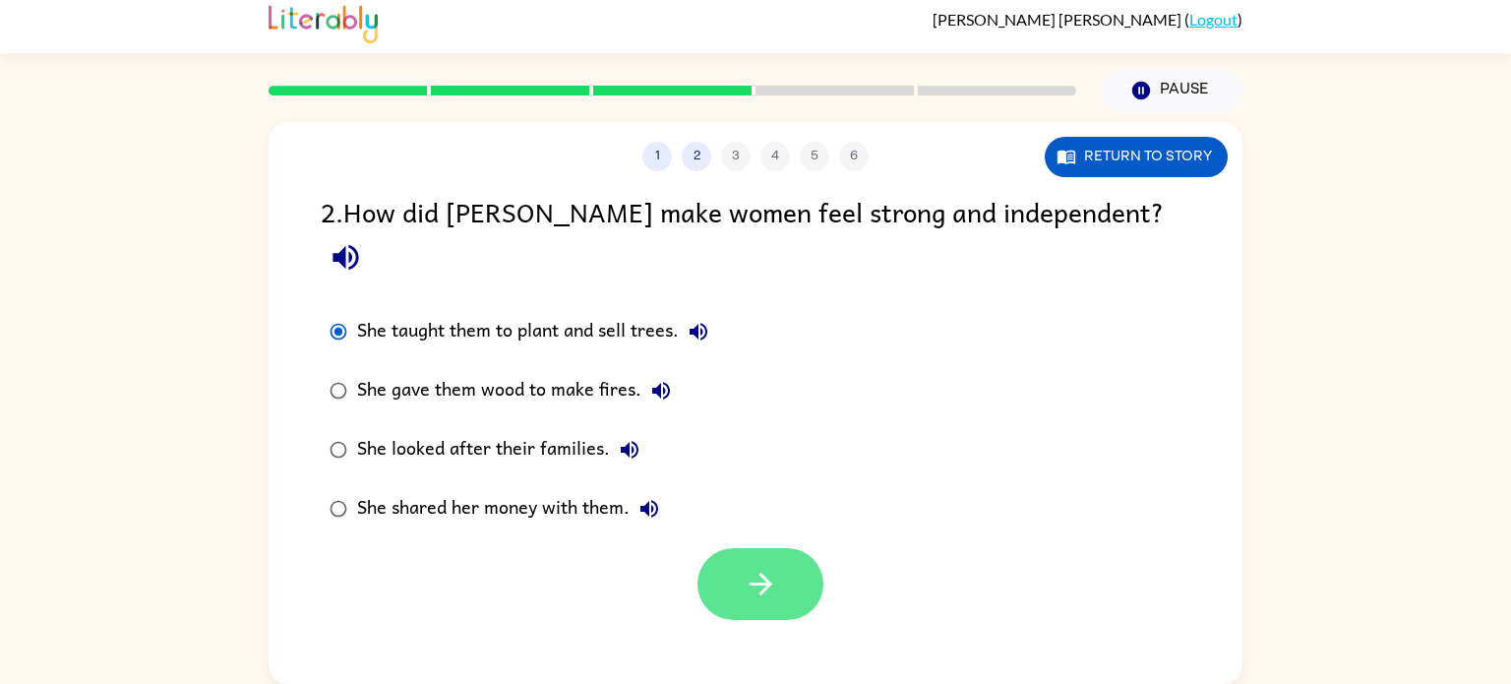
click at [783, 548] on button "button" at bounding box center [761, 584] width 126 height 72
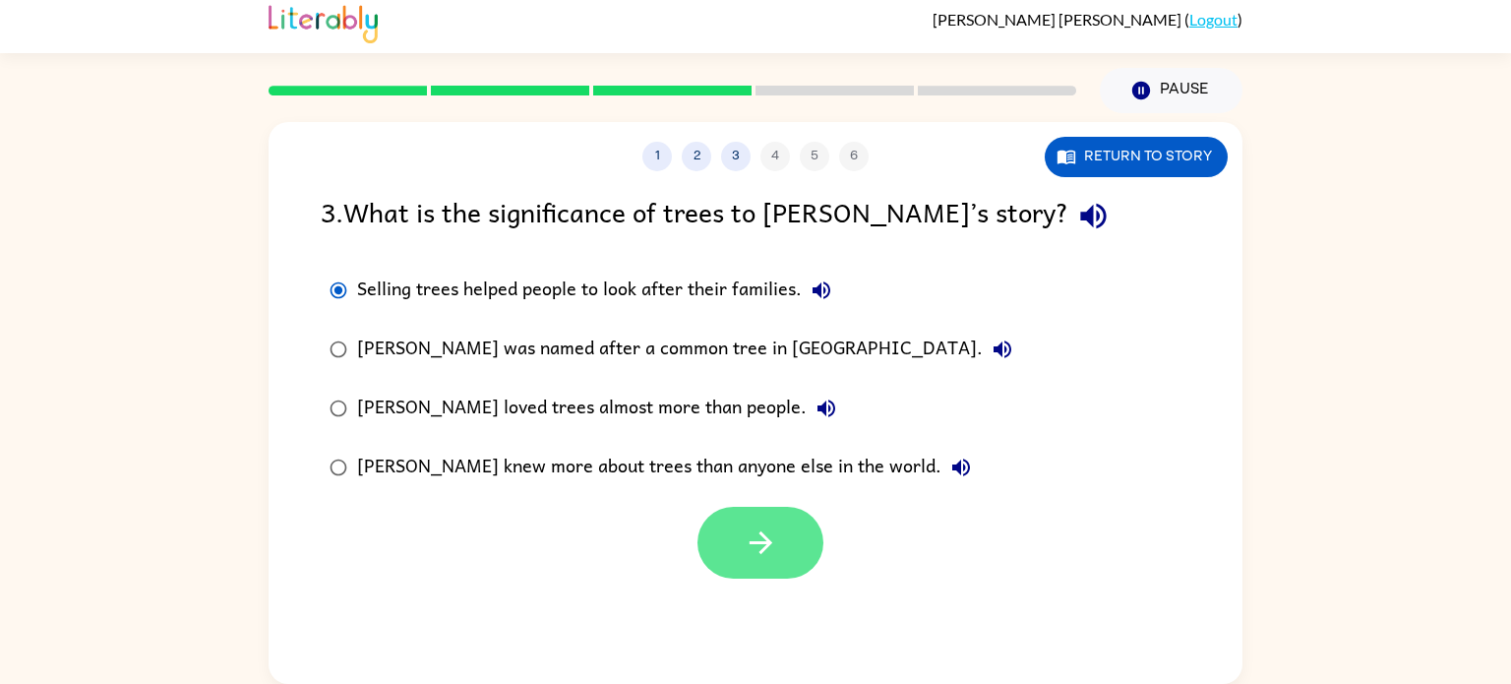
click at [792, 547] on button "button" at bounding box center [761, 543] width 126 height 72
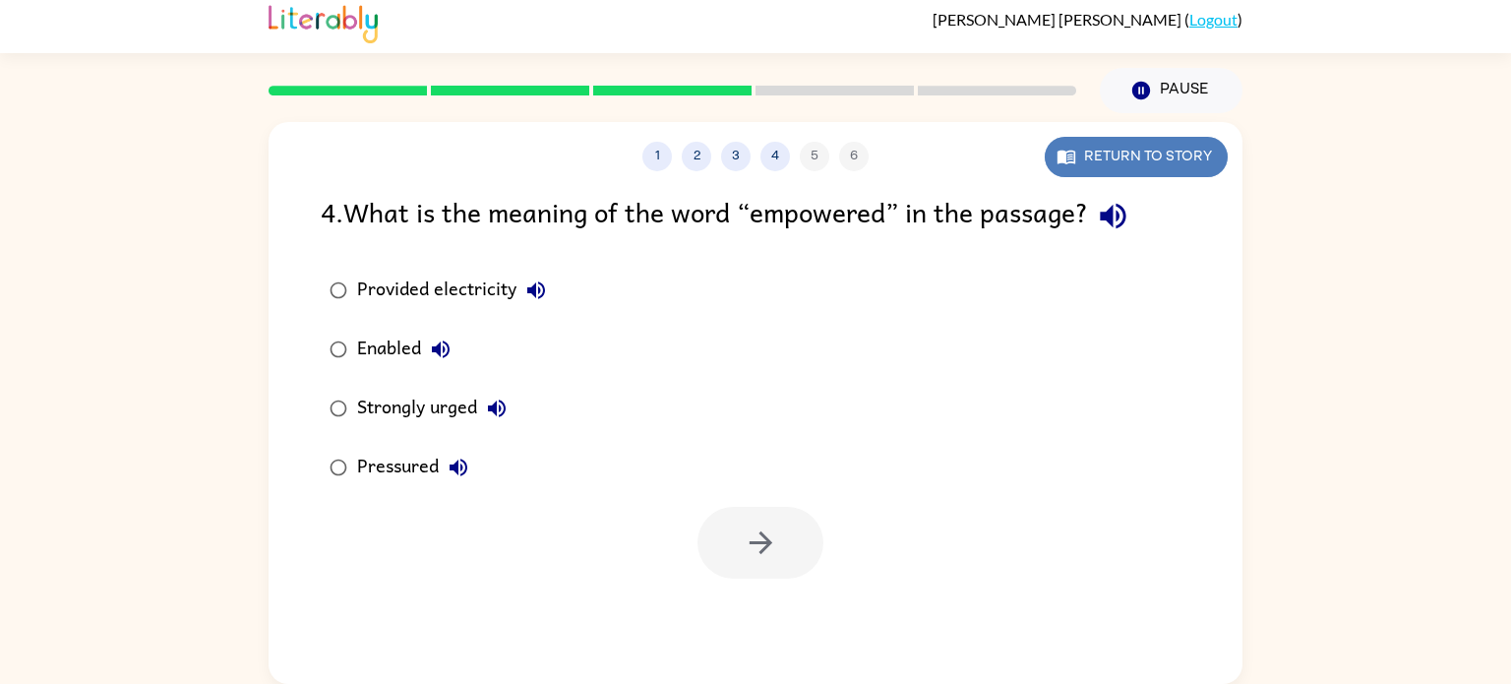
click at [1148, 171] on button "Return to story" at bounding box center [1136, 157] width 183 height 40
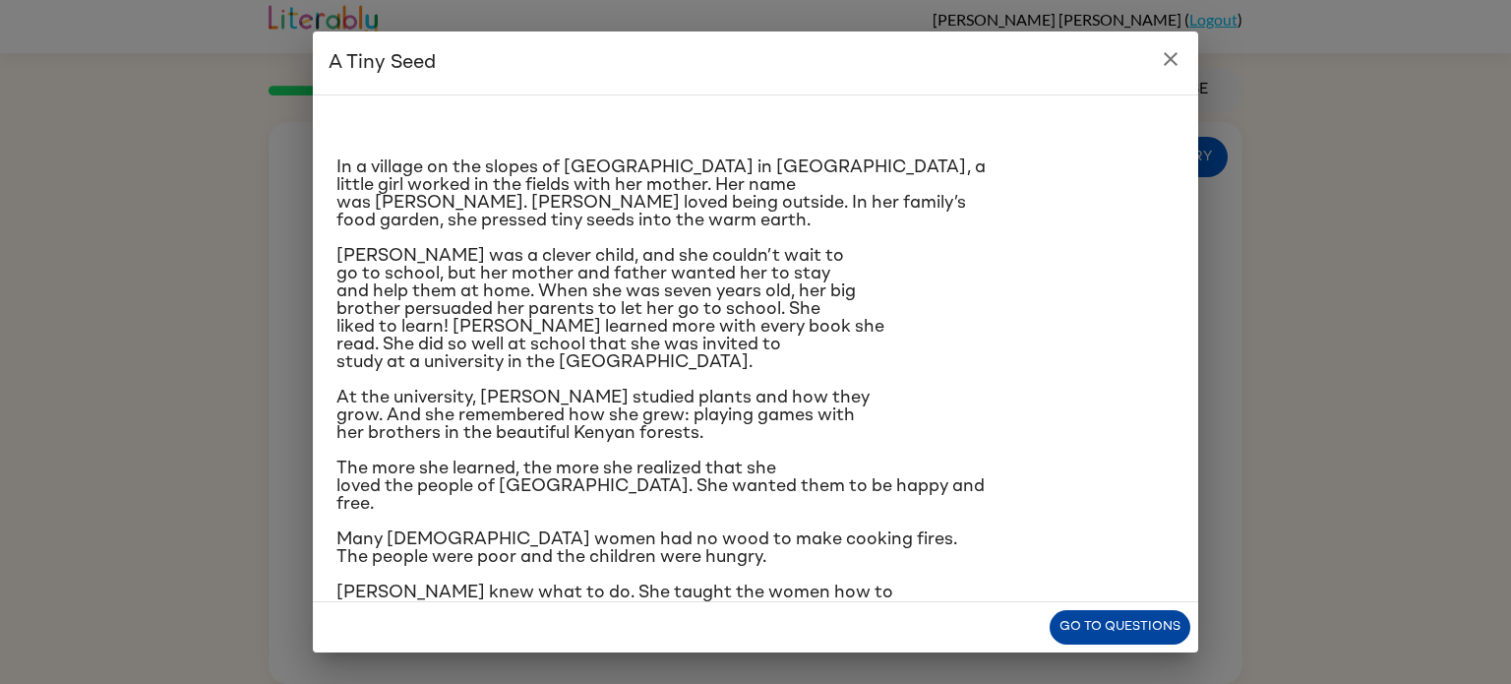
click at [1066, 628] on button "Go to questions" at bounding box center [1120, 627] width 141 height 34
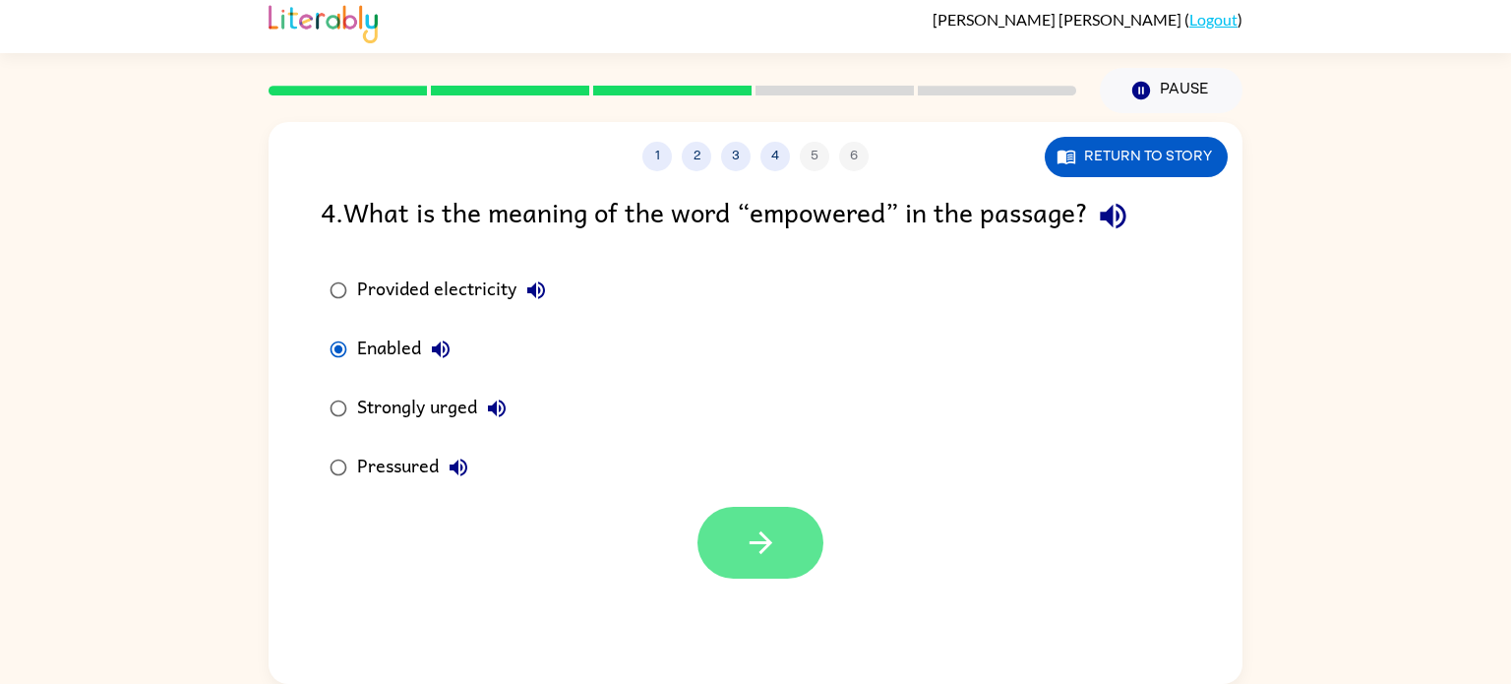
click at [712, 541] on button "button" at bounding box center [761, 543] width 126 height 72
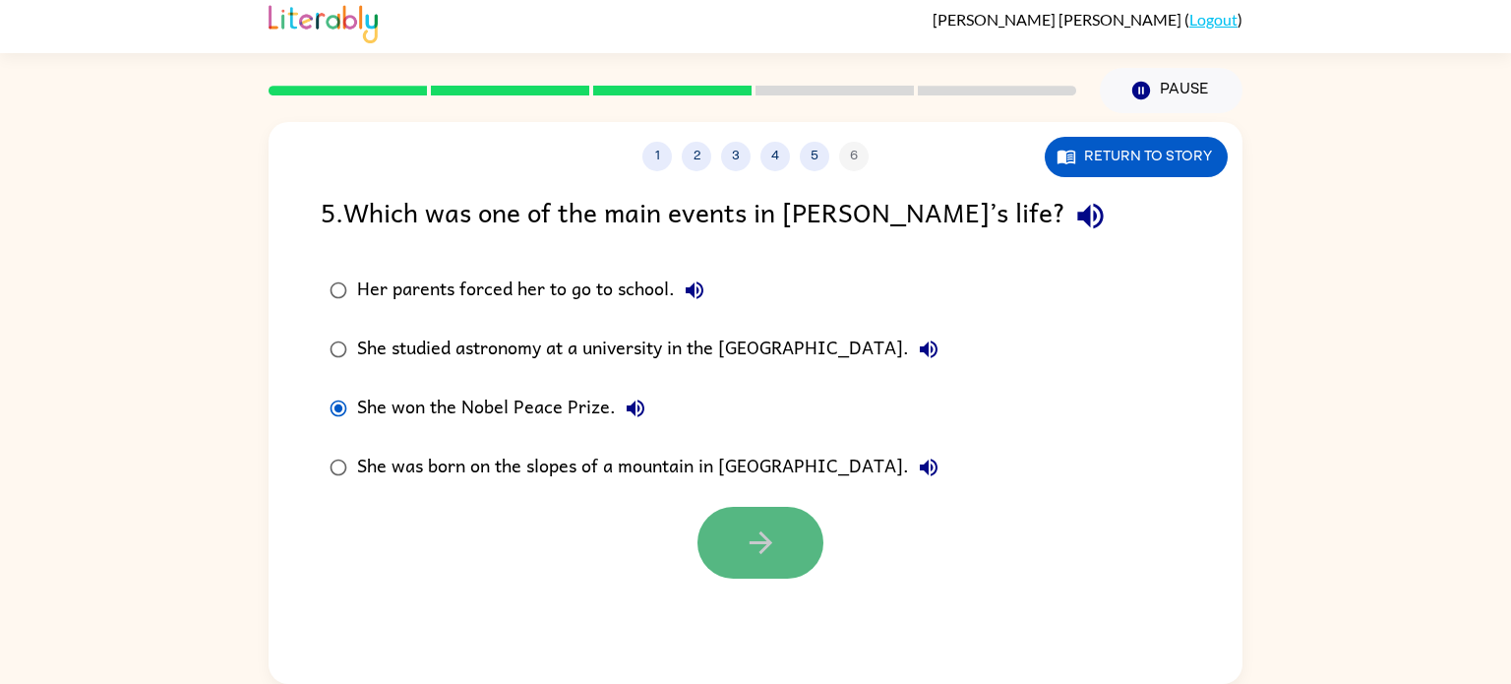
click at [775, 561] on button "button" at bounding box center [761, 543] width 126 height 72
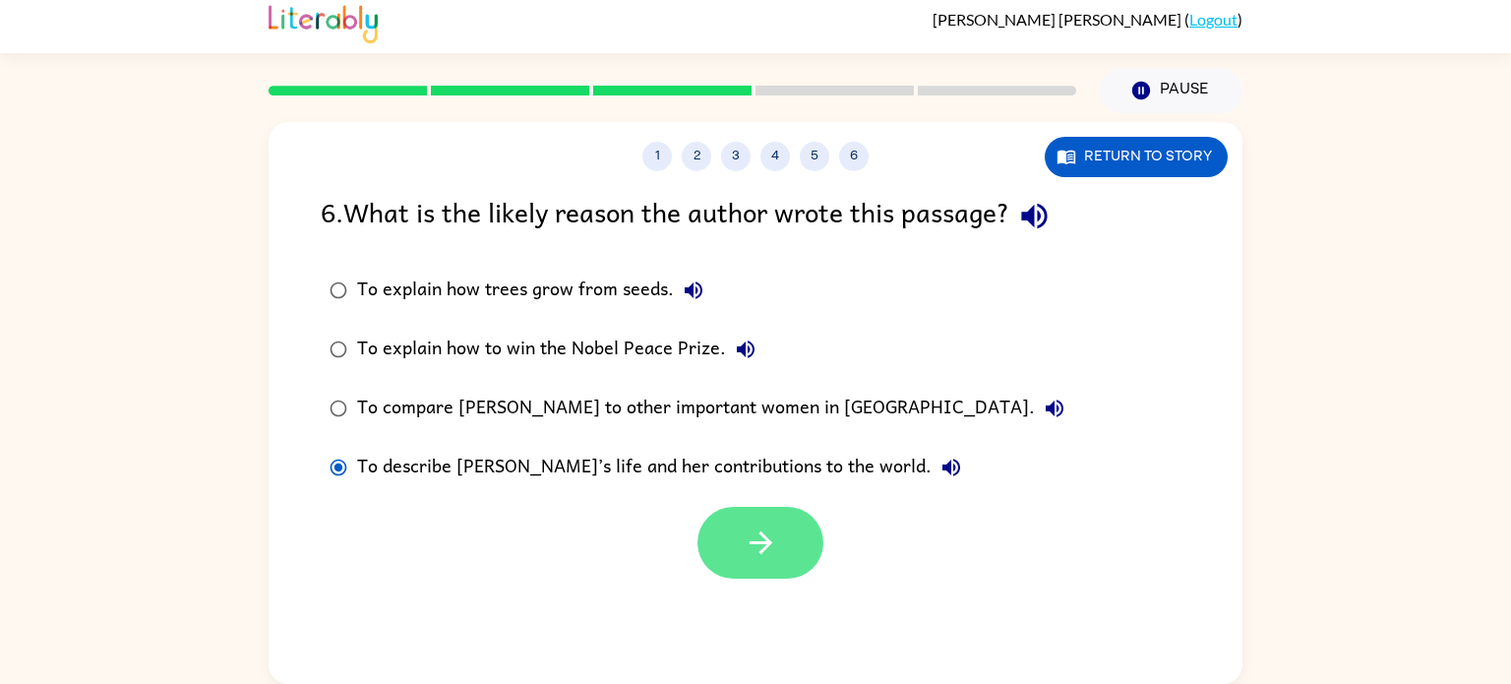
click at [716, 564] on button "button" at bounding box center [761, 543] width 126 height 72
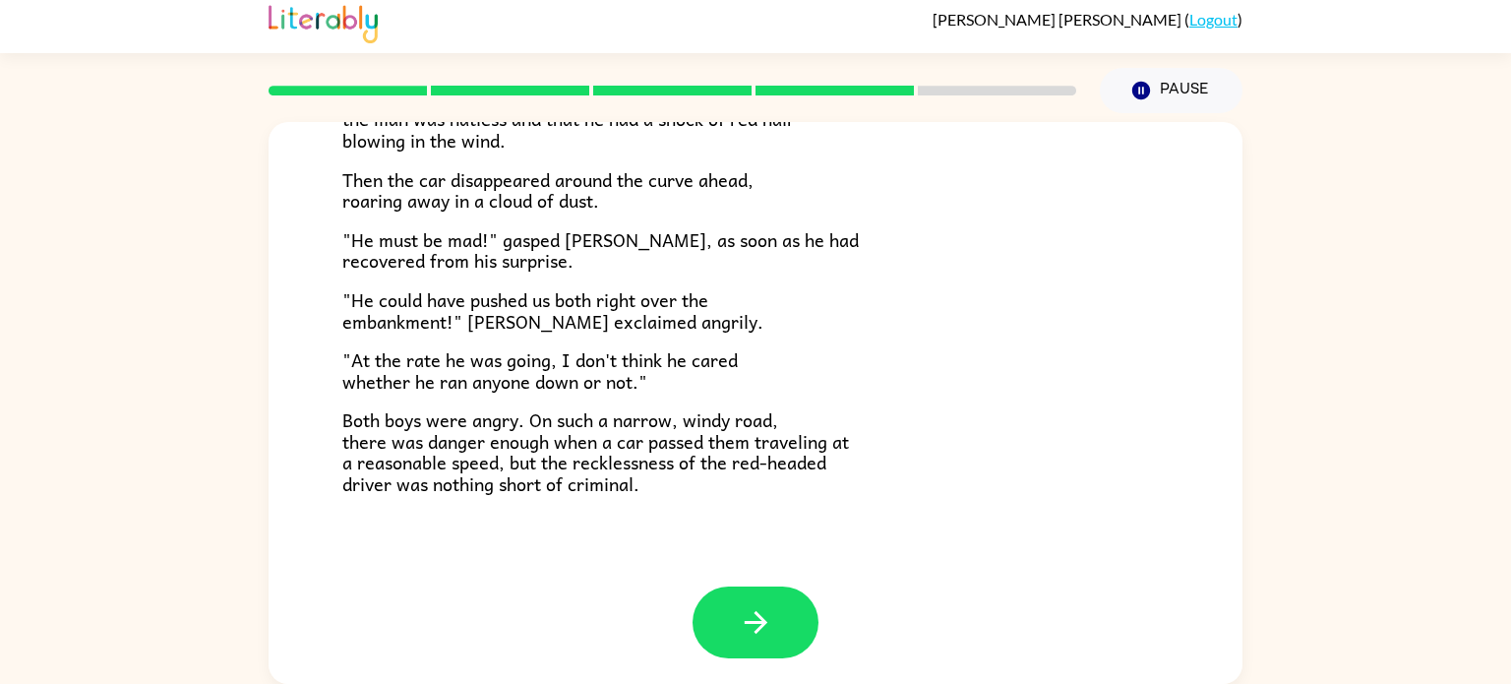
scroll to position [546, 0]
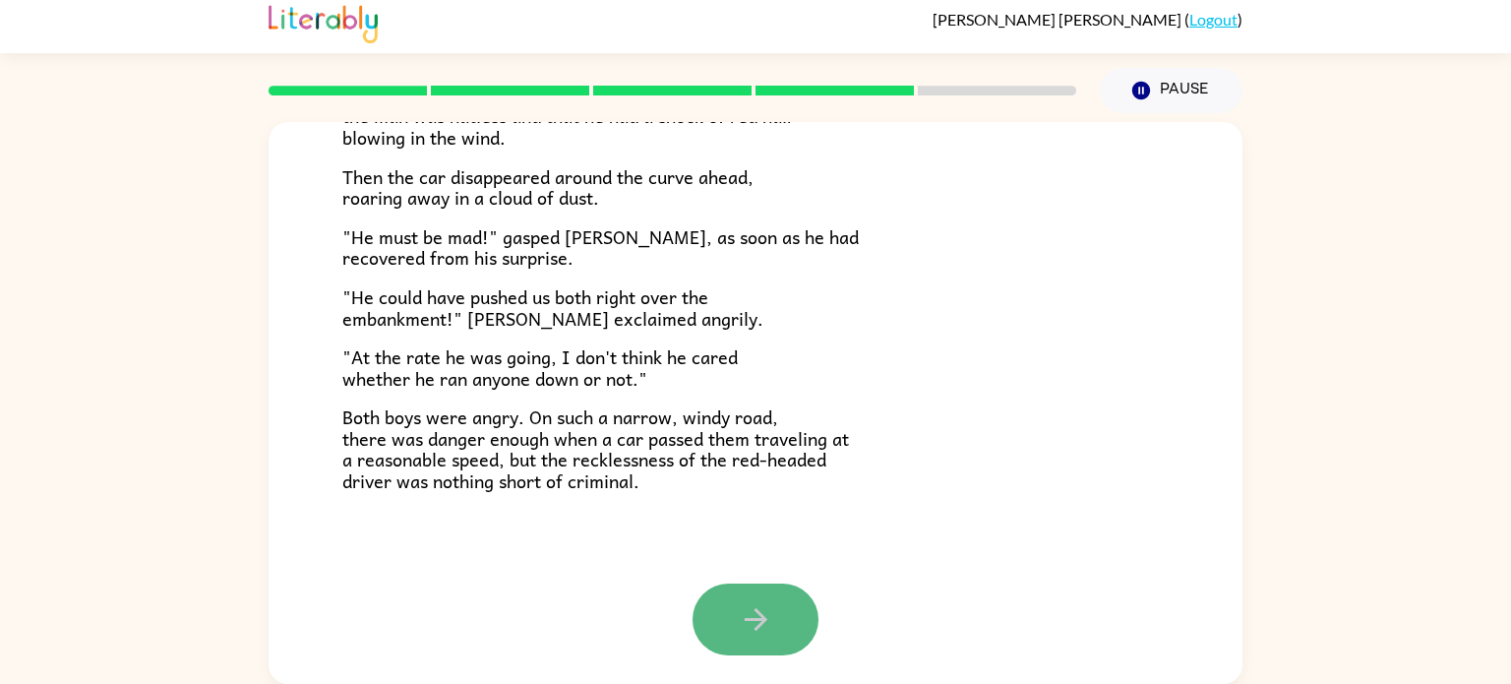
click at [732, 599] on button "button" at bounding box center [756, 619] width 126 height 72
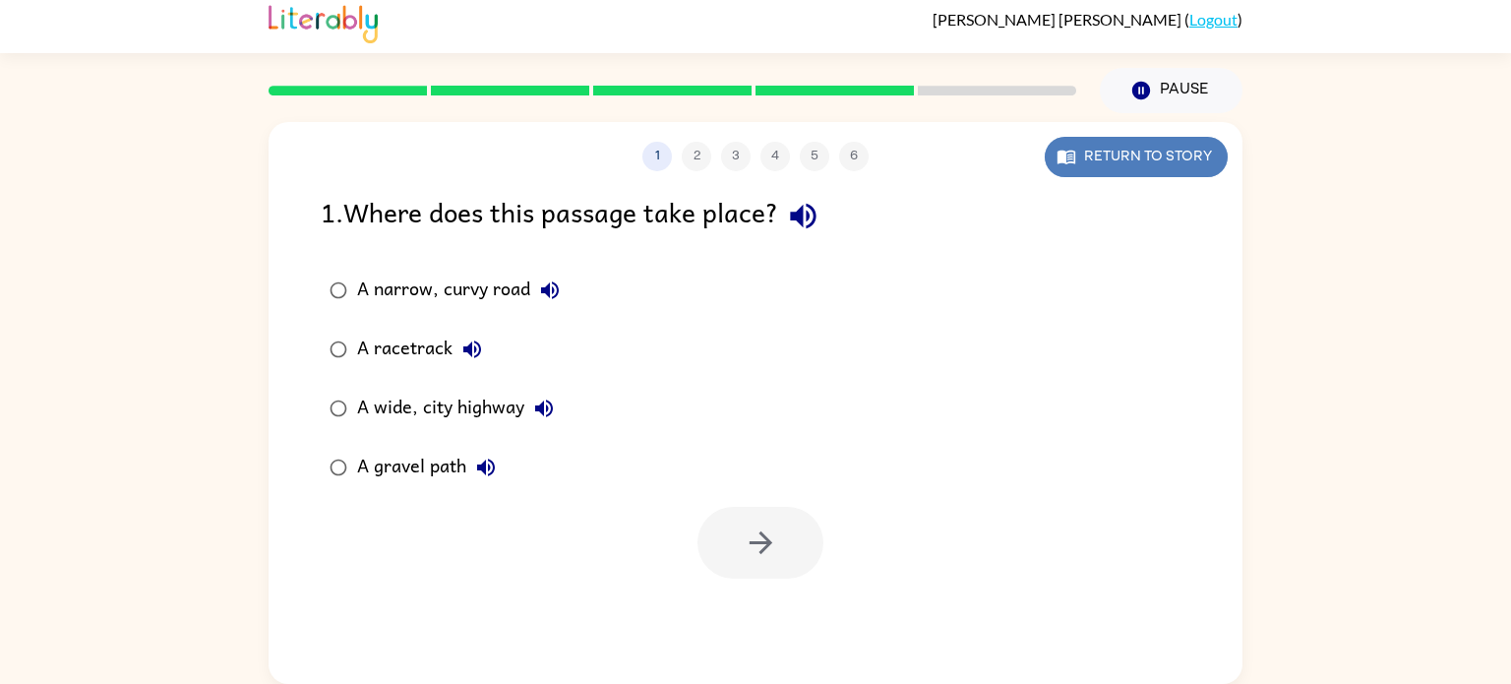
click at [1195, 155] on button "Return to story" at bounding box center [1136, 157] width 183 height 40
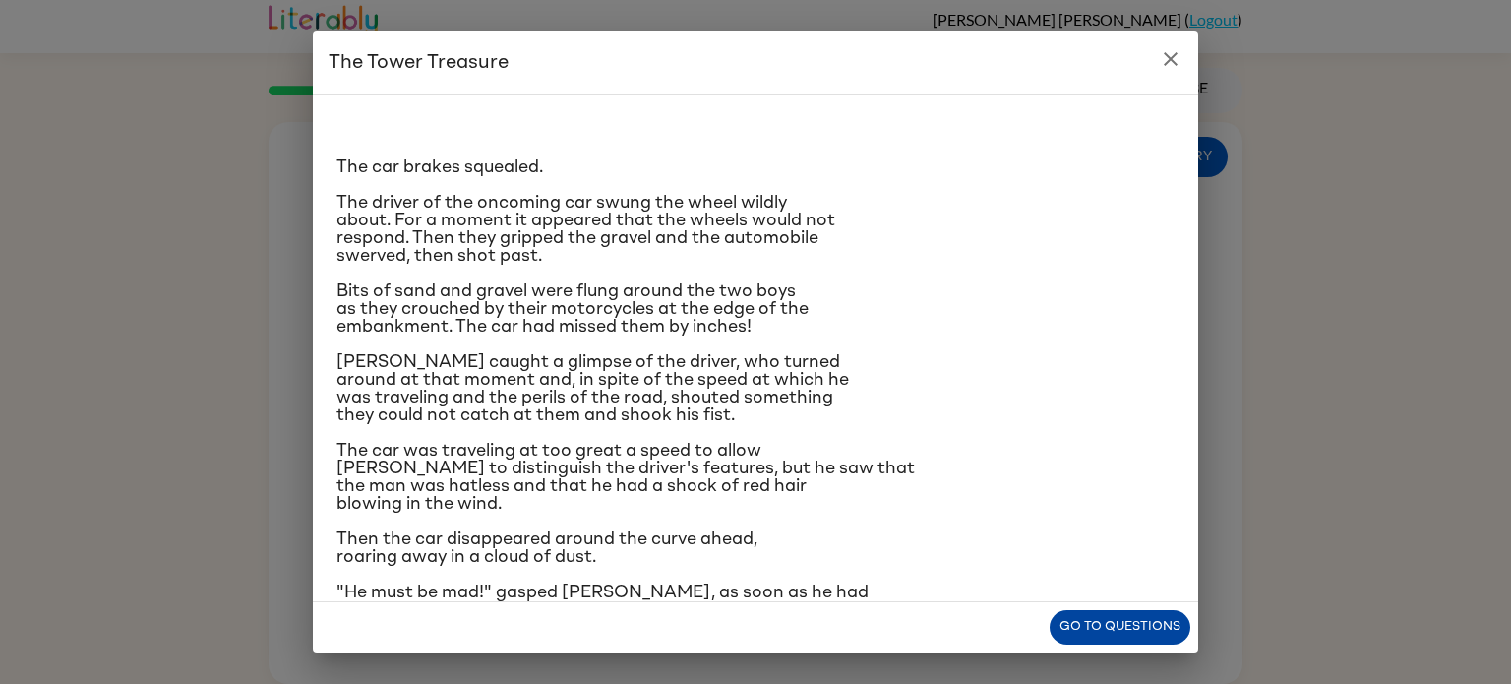
click at [1073, 631] on button "Go to questions" at bounding box center [1120, 627] width 141 height 34
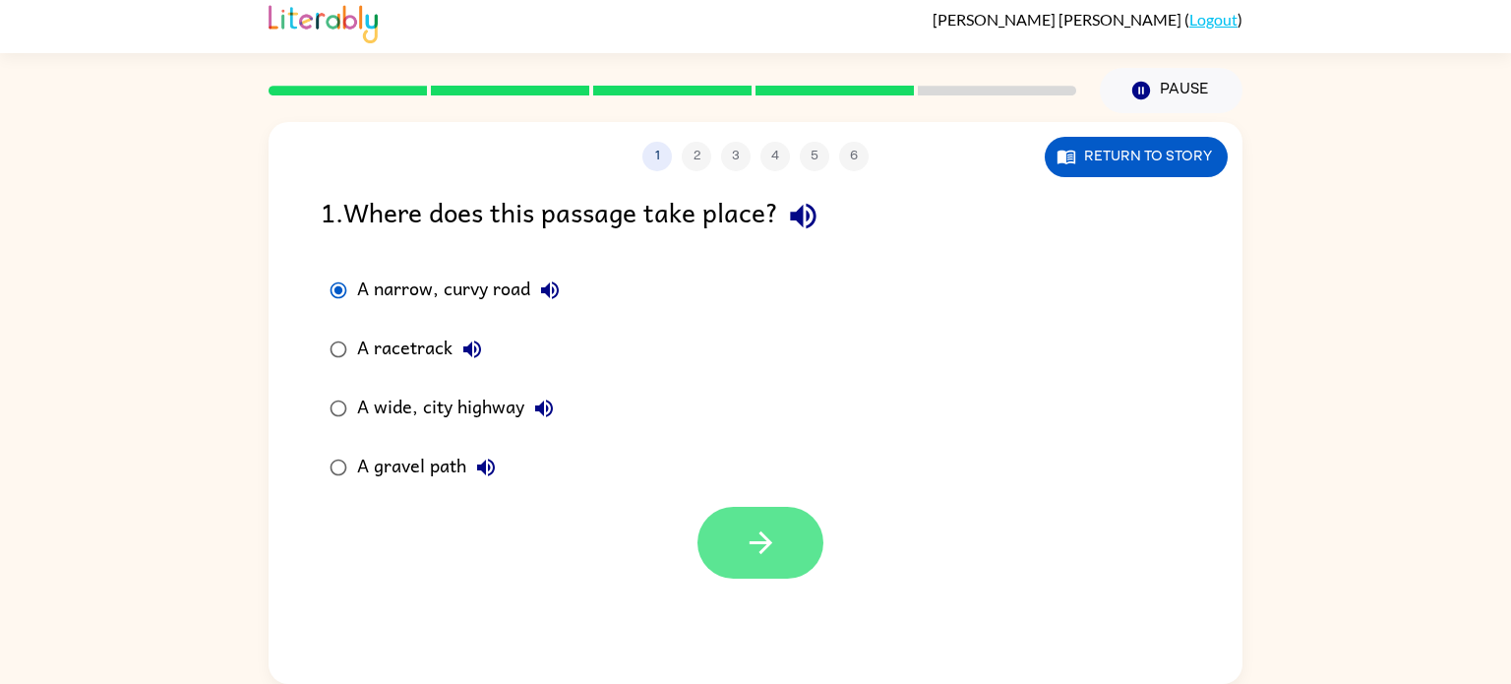
click at [737, 534] on button "button" at bounding box center [761, 543] width 126 height 72
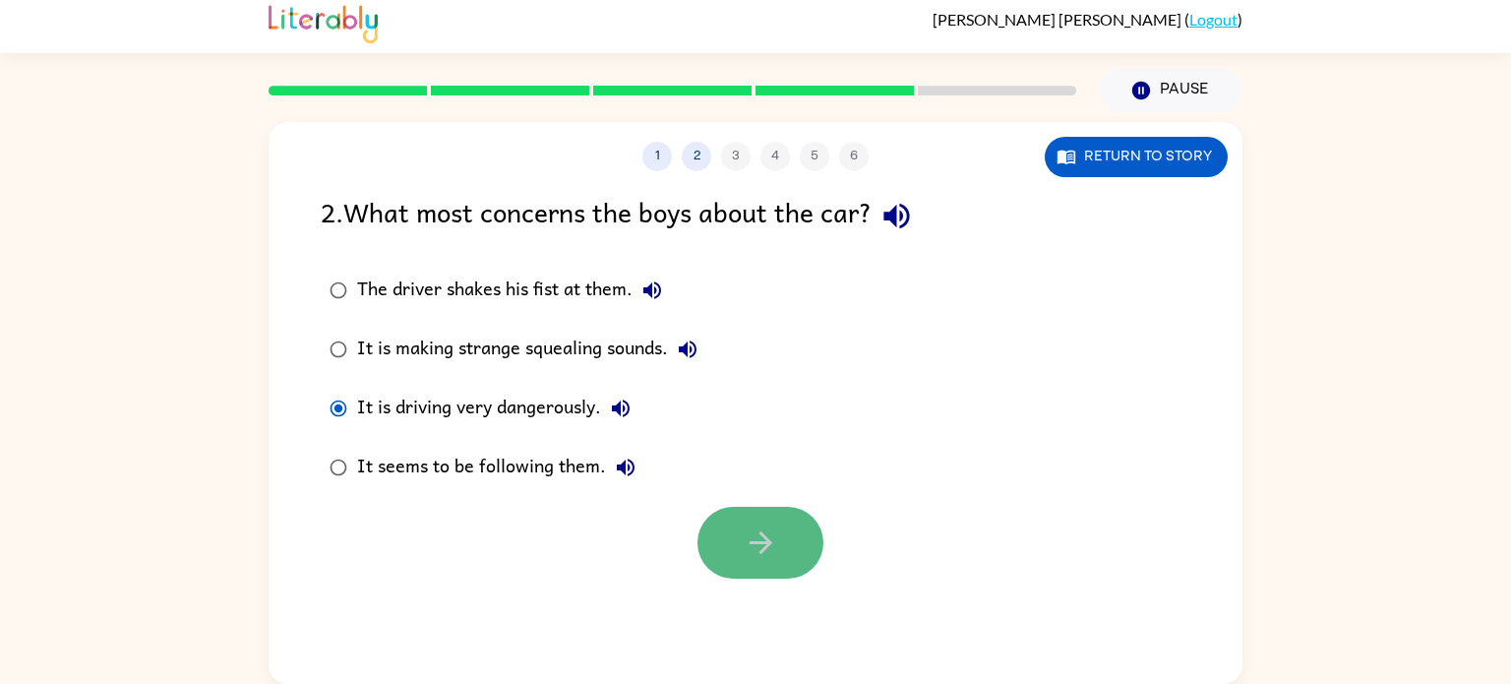
click at [795, 511] on button "button" at bounding box center [761, 543] width 126 height 72
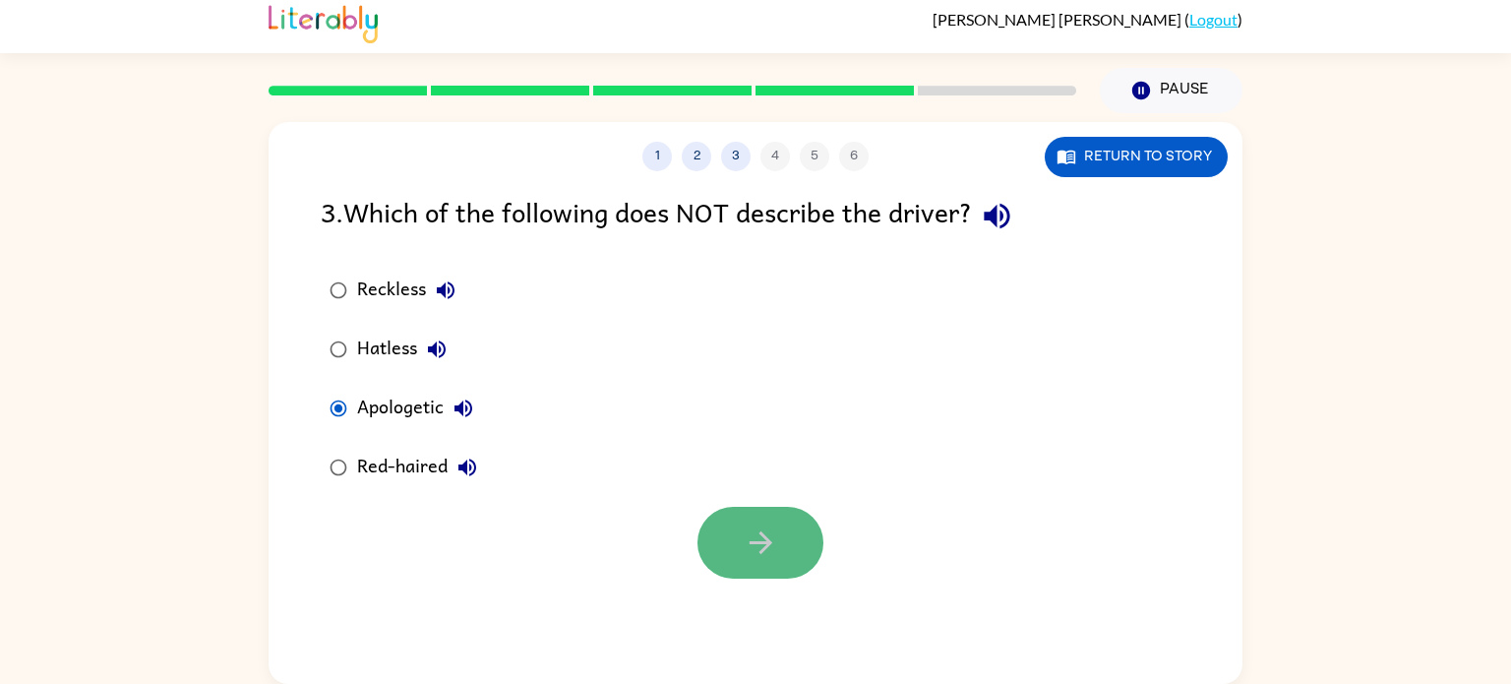
click at [814, 551] on button "button" at bounding box center [761, 543] width 126 height 72
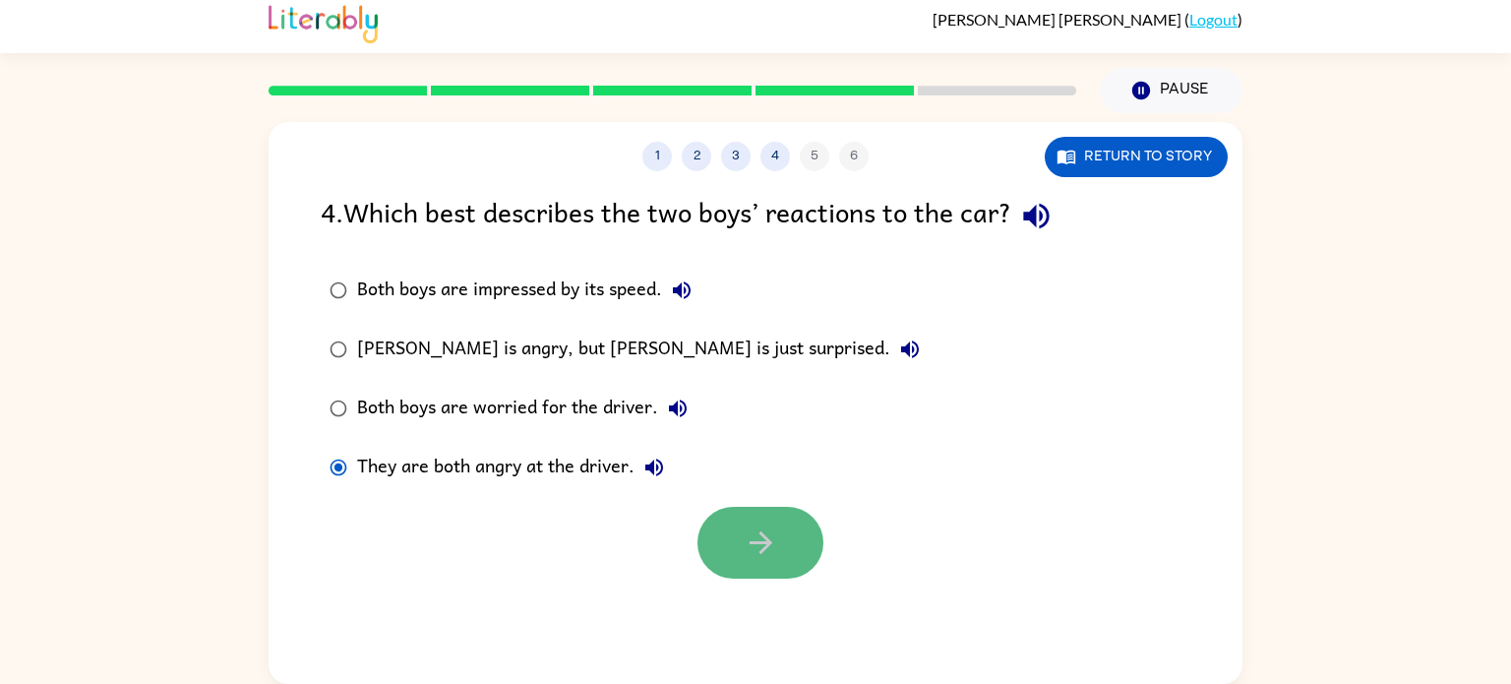
click at [754, 521] on button "button" at bounding box center [761, 543] width 126 height 72
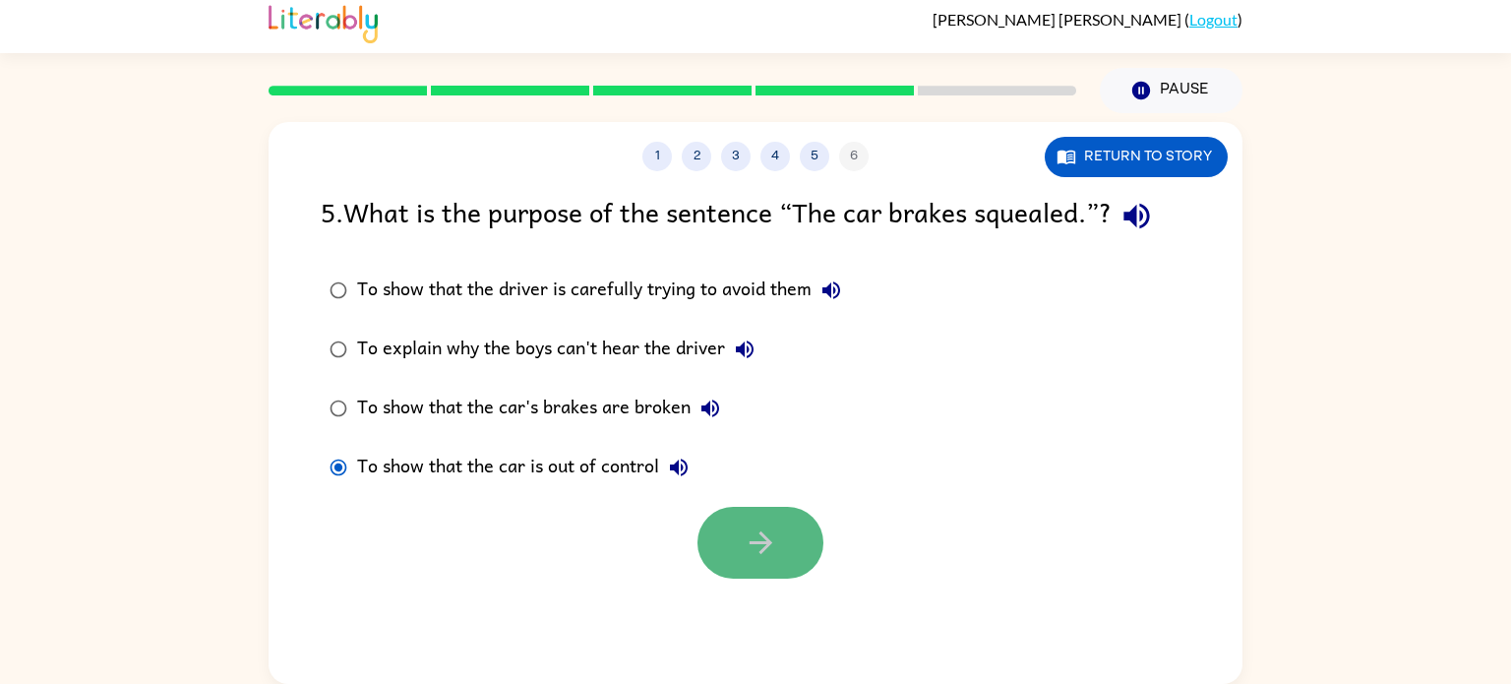
click at [714, 552] on button "button" at bounding box center [761, 543] width 126 height 72
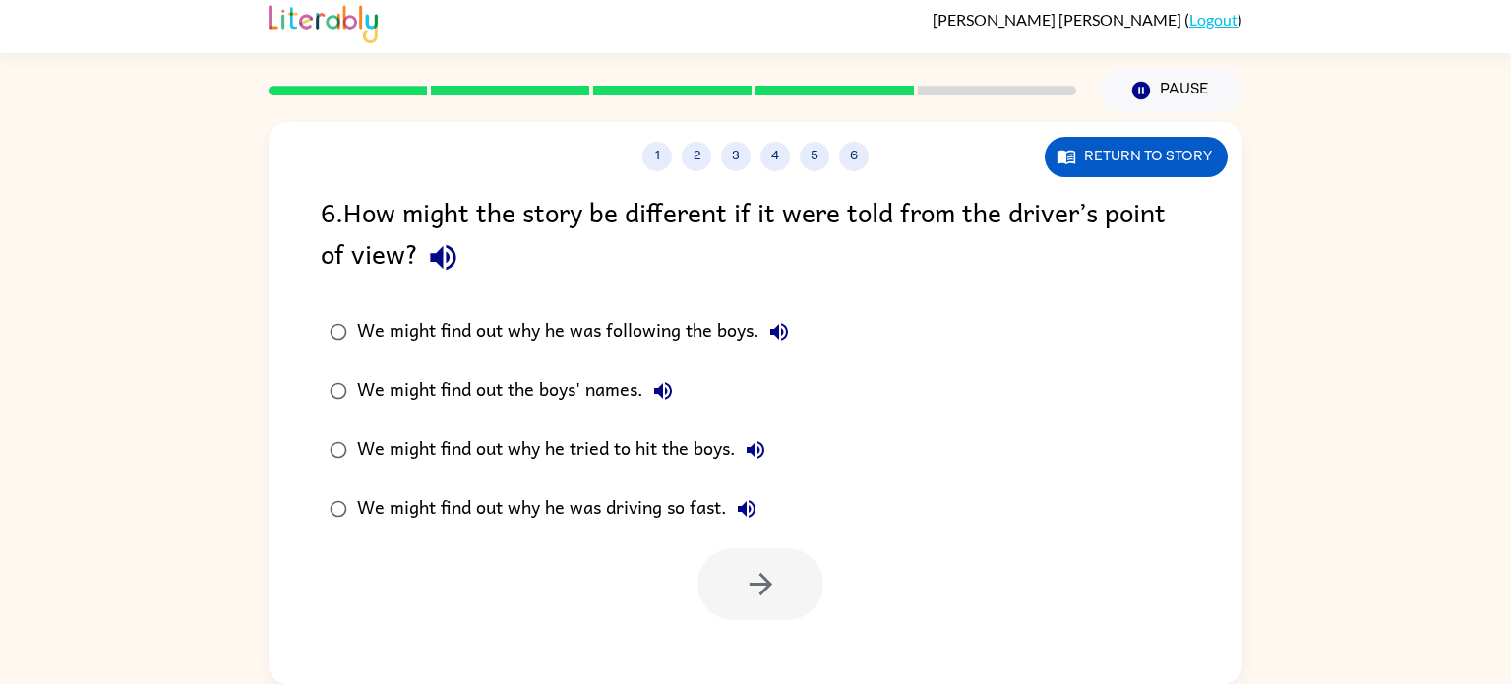
click at [359, 497] on div "We might find out why he was driving so fast." at bounding box center [561, 508] width 409 height 39
click at [785, 593] on button "button" at bounding box center [761, 584] width 126 height 72
